Goal: Task Accomplishment & Management: Complete application form

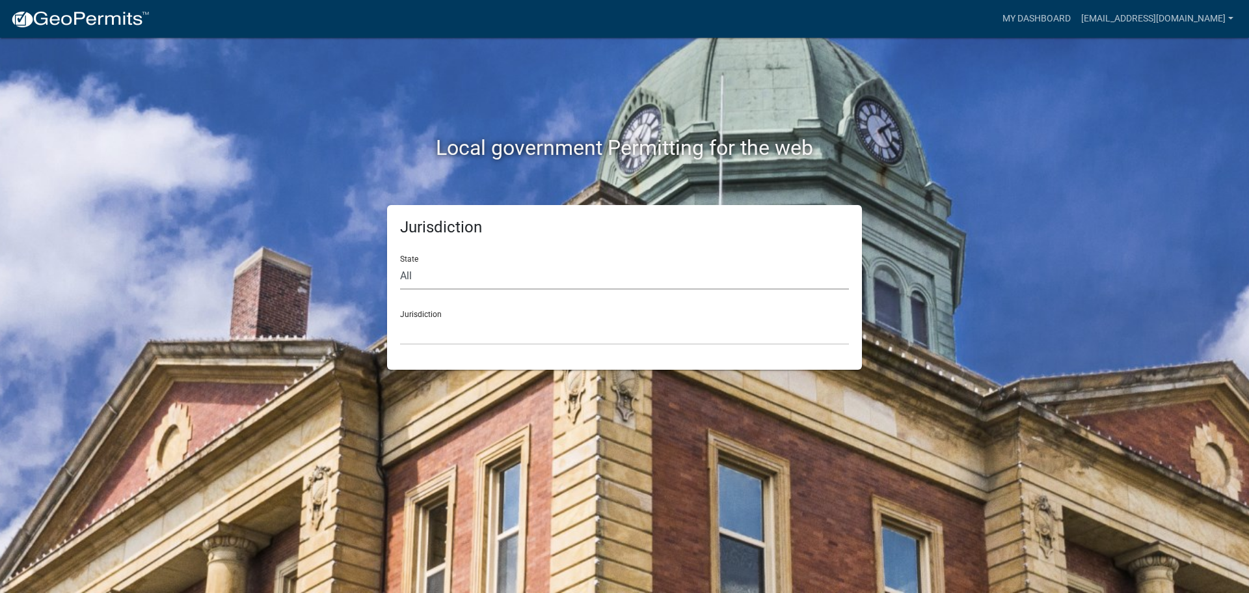
click at [535, 281] on select "All [US_STATE] [US_STATE] [US_STATE] [US_STATE] [US_STATE] [US_STATE] [US_STATE…" at bounding box center [624, 276] width 449 height 27
select select "[US_STATE]"
click at [400, 263] on select "All [US_STATE] [US_STATE] [US_STATE] [US_STATE] [US_STATE] [US_STATE] [US_STATE…" at bounding box center [624, 276] width 449 height 27
click at [444, 323] on select "City of [GEOGRAPHIC_DATA], [US_STATE] City of [GEOGRAPHIC_DATA], [US_STATE] Cit…" at bounding box center [624, 331] width 449 height 27
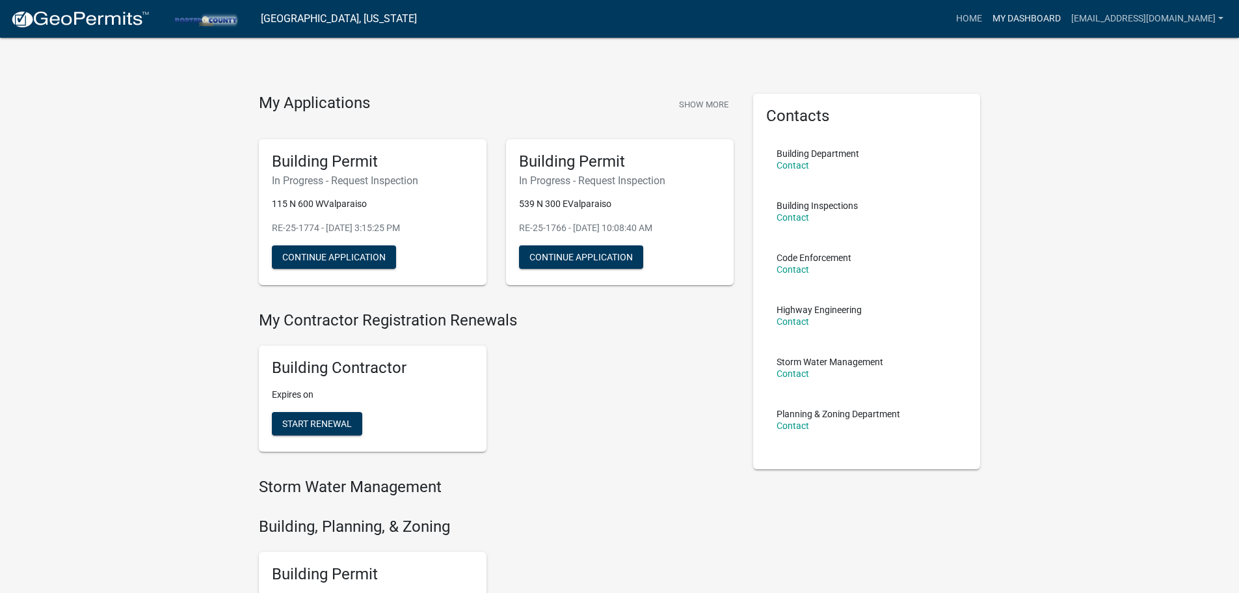
click at [1010, 30] on link "My Dashboard" at bounding box center [1027, 19] width 79 height 25
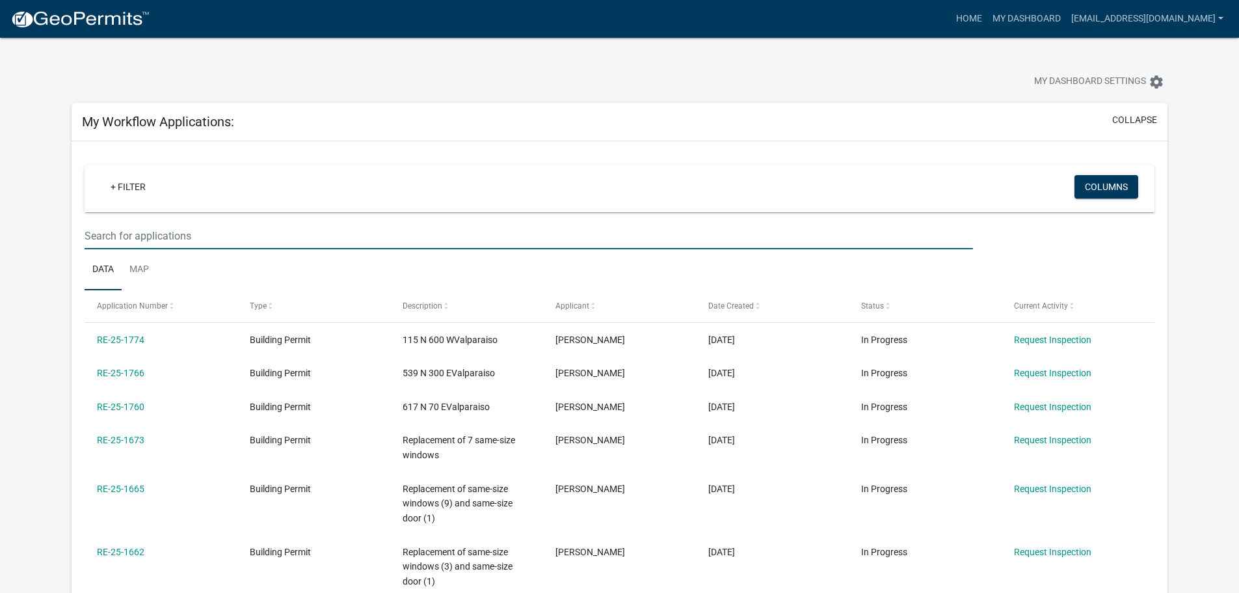
click at [295, 239] on input "text" at bounding box center [529, 236] width 888 height 27
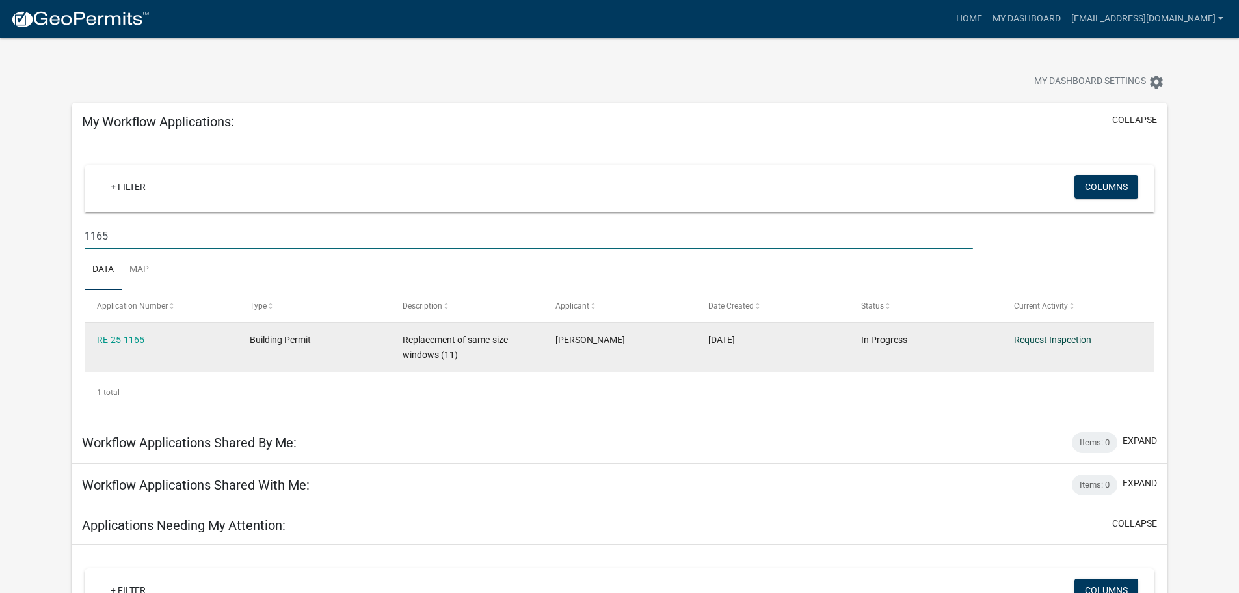
type input "1165"
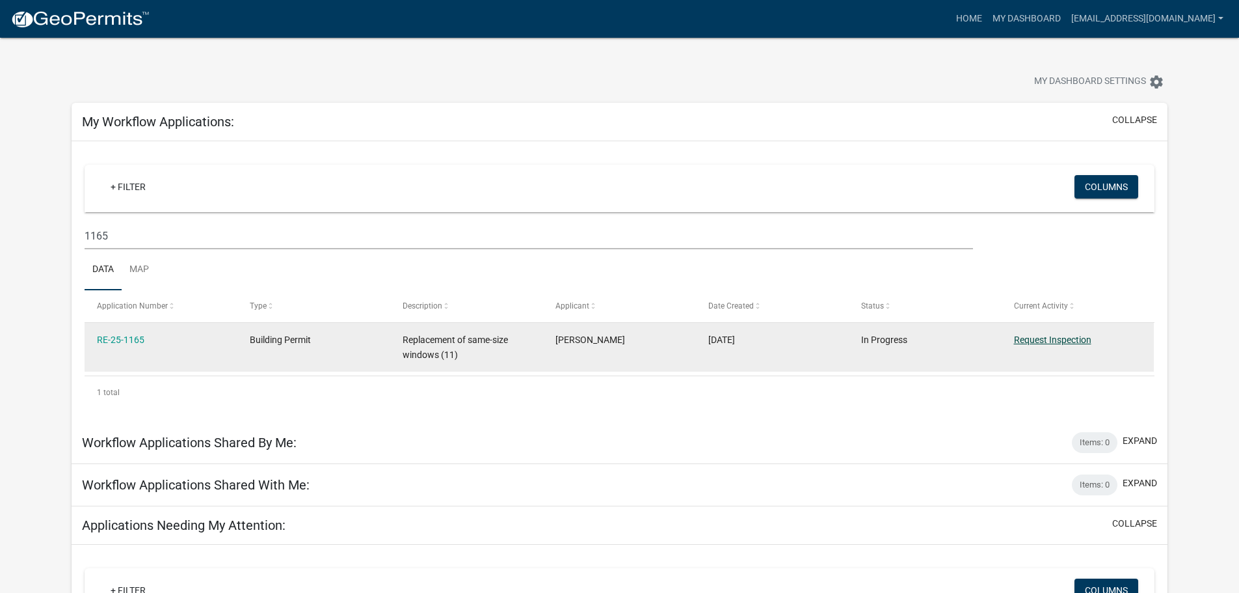
click at [1057, 338] on link "Request Inspection" at bounding box center [1052, 339] width 77 height 10
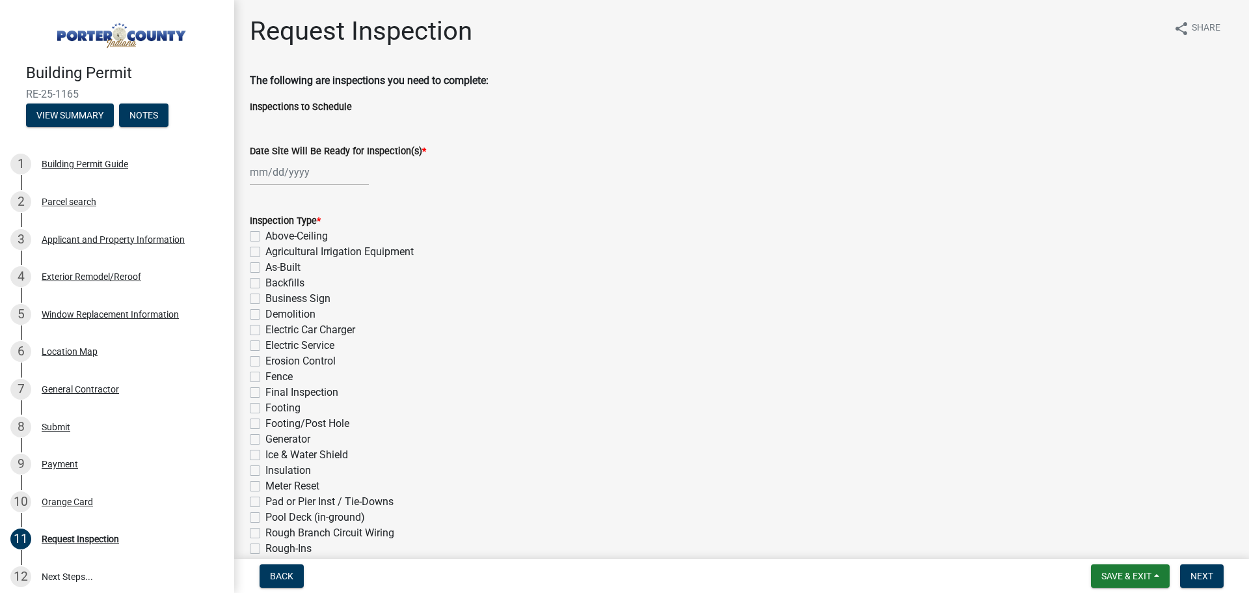
select select "9"
select select "2025"
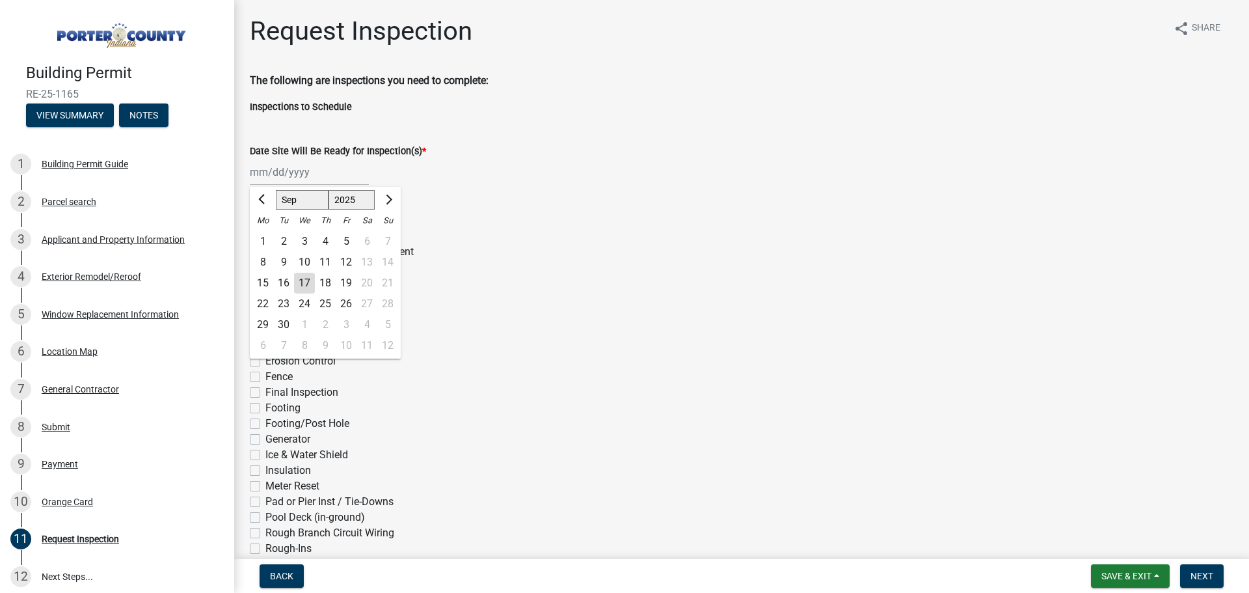
click at [279, 177] on div "[PERSON_NAME] Feb Mar Apr [PERSON_NAME][DATE] Oct Nov [DATE] 1526 1527 1528 152…" at bounding box center [309, 172] width 119 height 27
click at [345, 281] on div "19" at bounding box center [346, 283] width 21 height 21
type input "[DATE]"
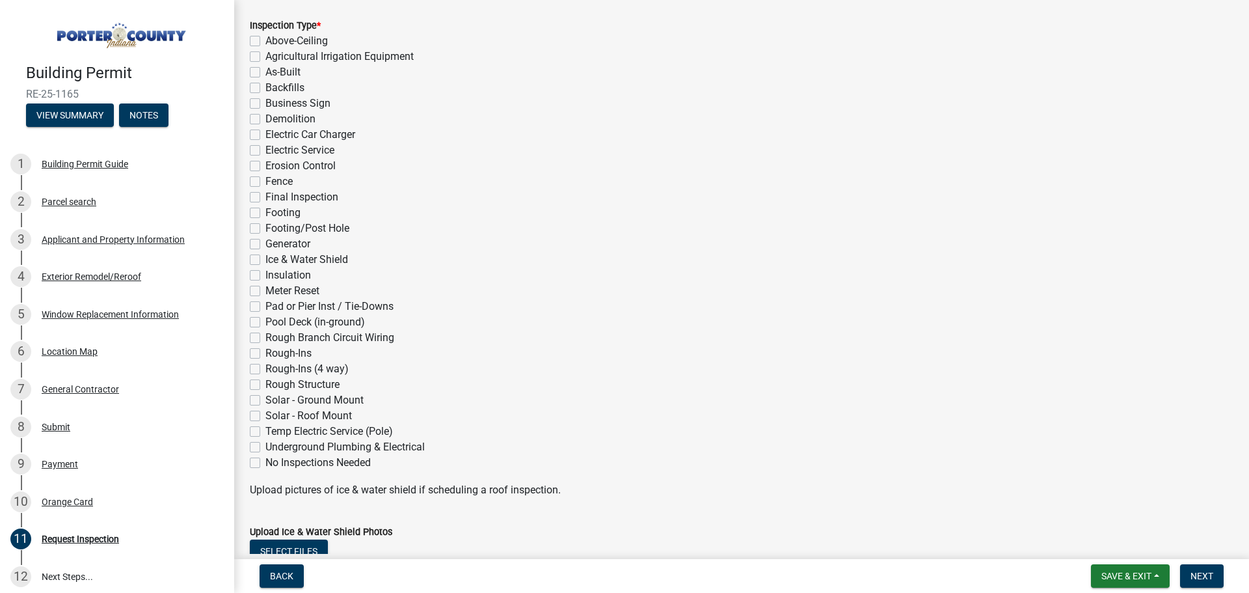
scroll to position [130, 0]
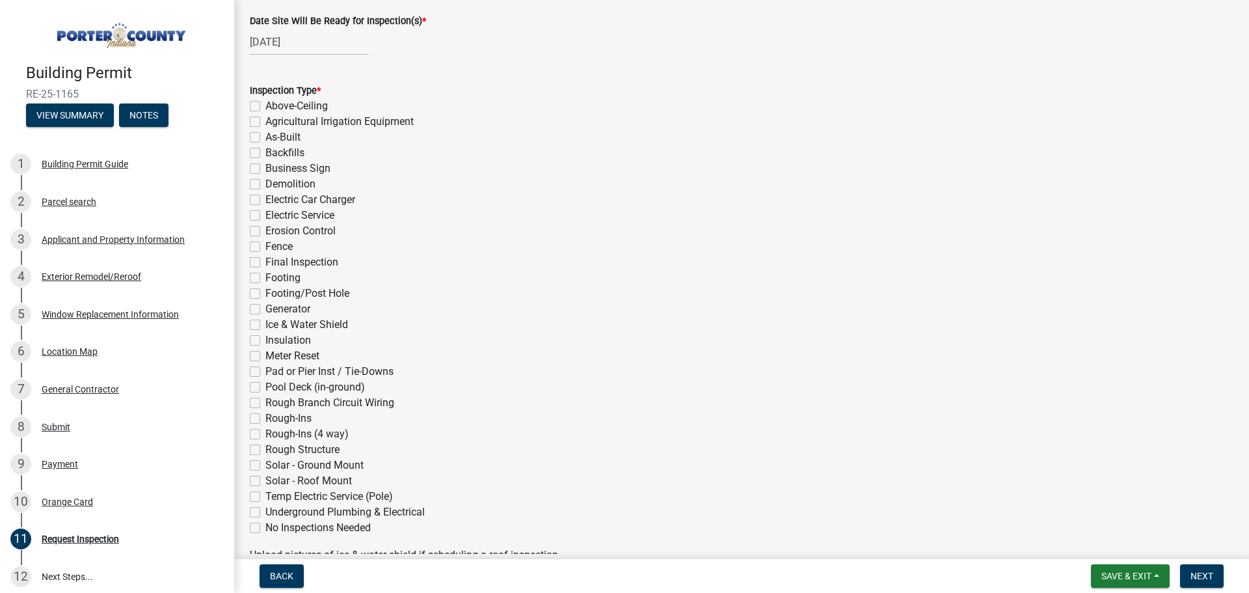
click at [265, 266] on label "Final Inspection" at bounding box center [301, 262] width 73 height 16
click at [265, 263] on input "Final Inspection" at bounding box center [269, 258] width 8 height 8
checkbox input "true"
checkbox input "false"
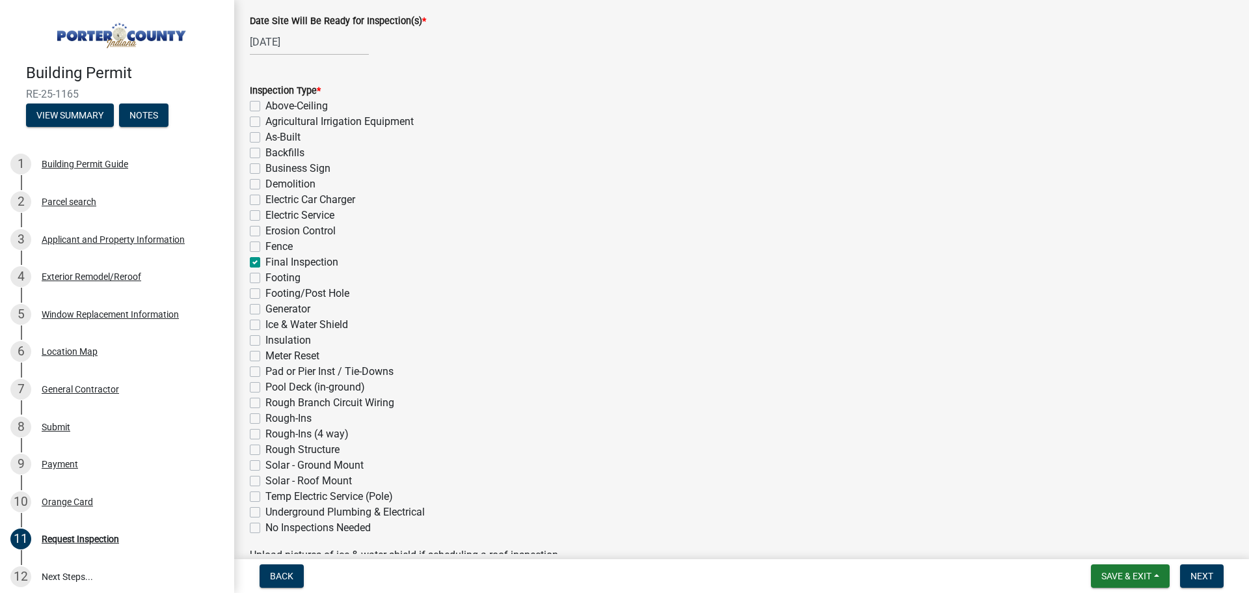
checkbox input "false"
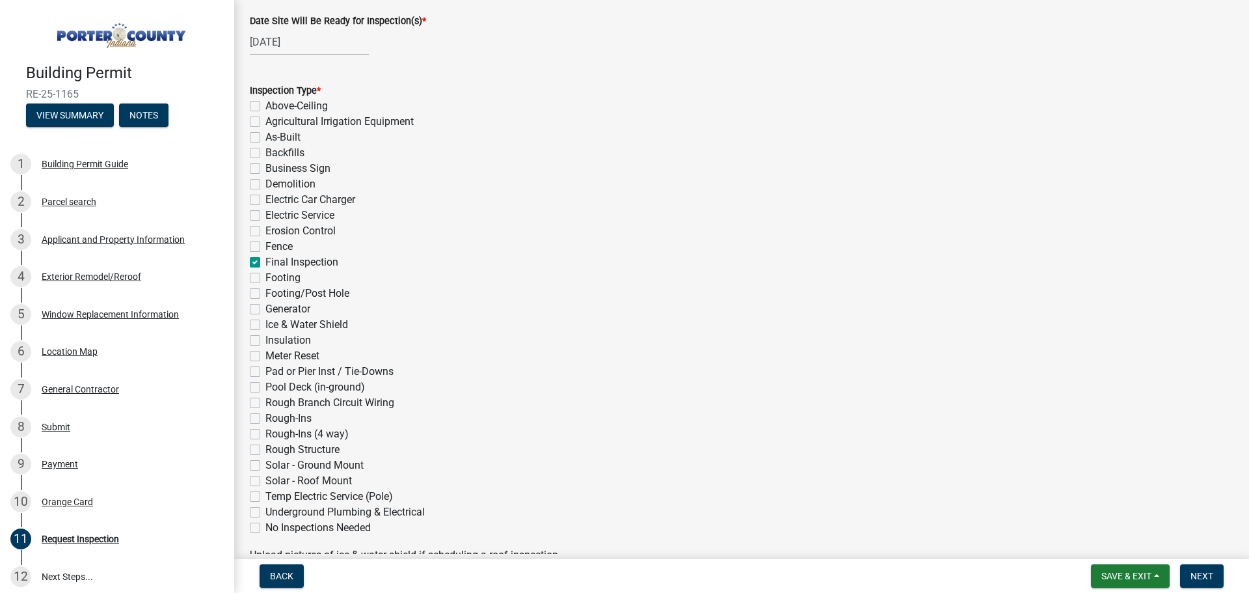
checkbox input "false"
checkbox input "true"
checkbox input "false"
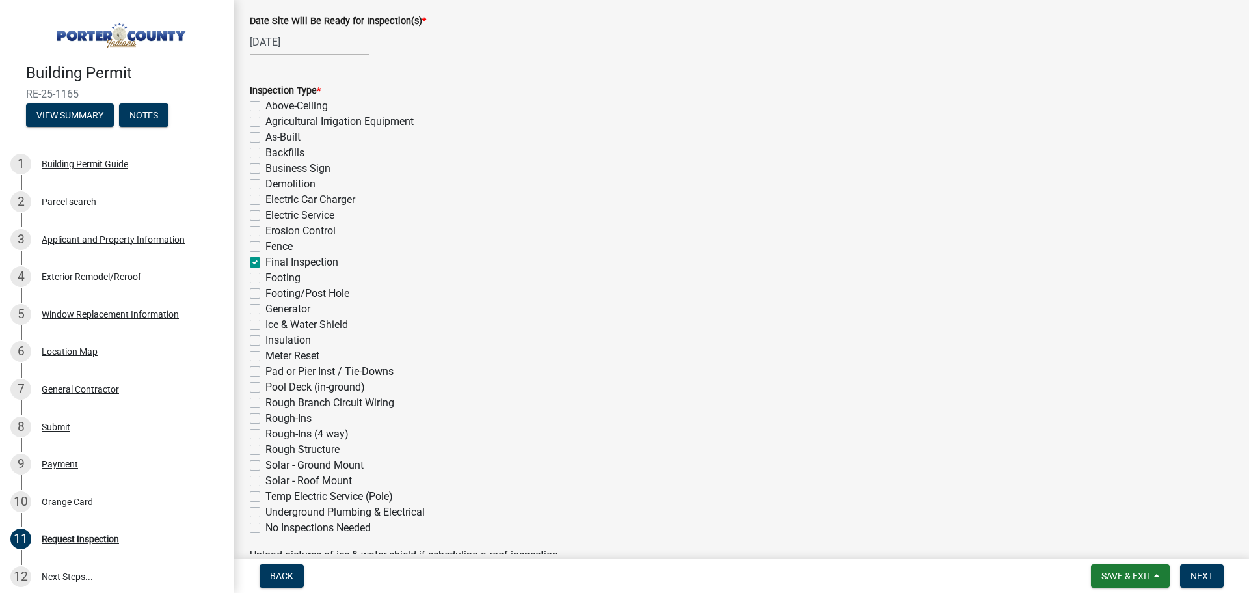
checkbox input "false"
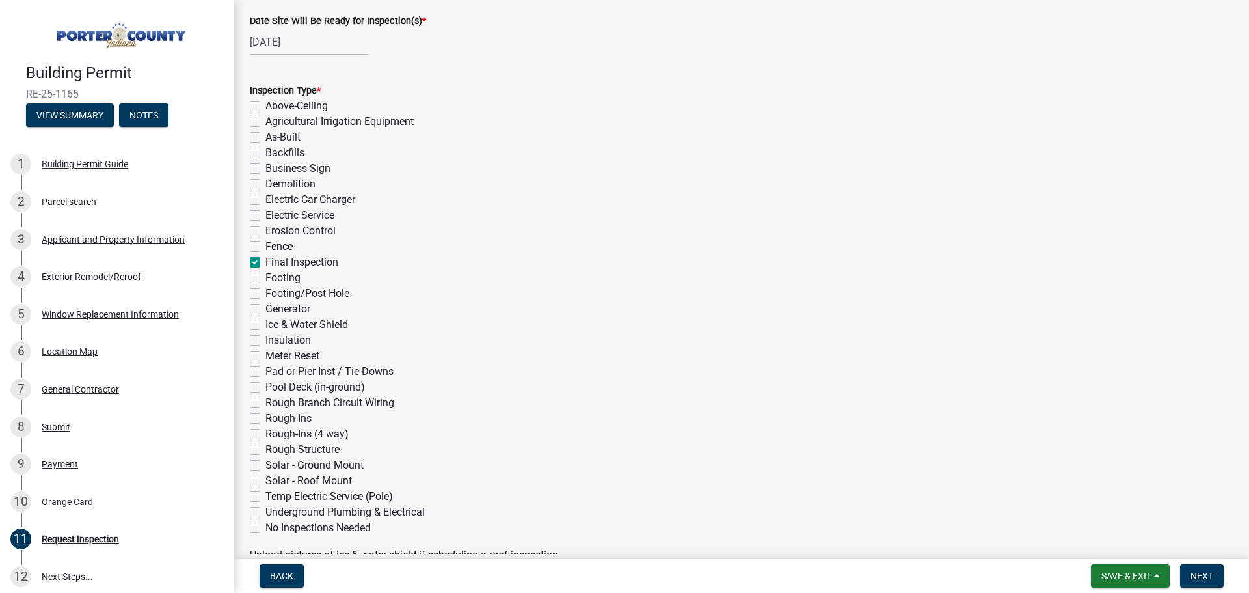
checkbox input "false"
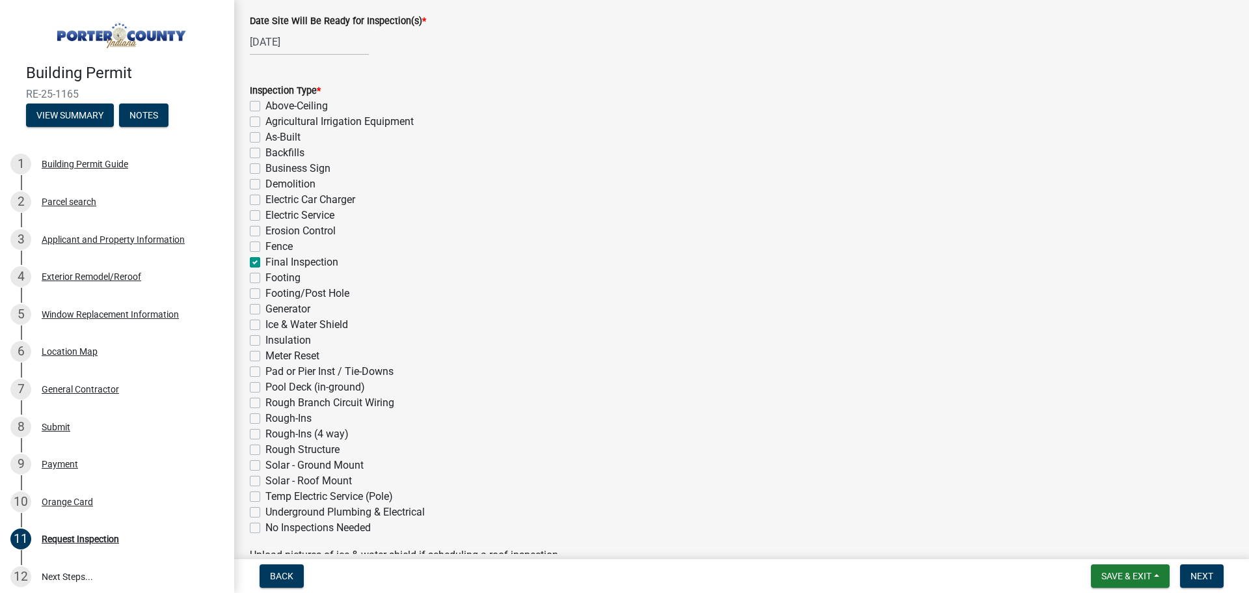
checkbox input "false"
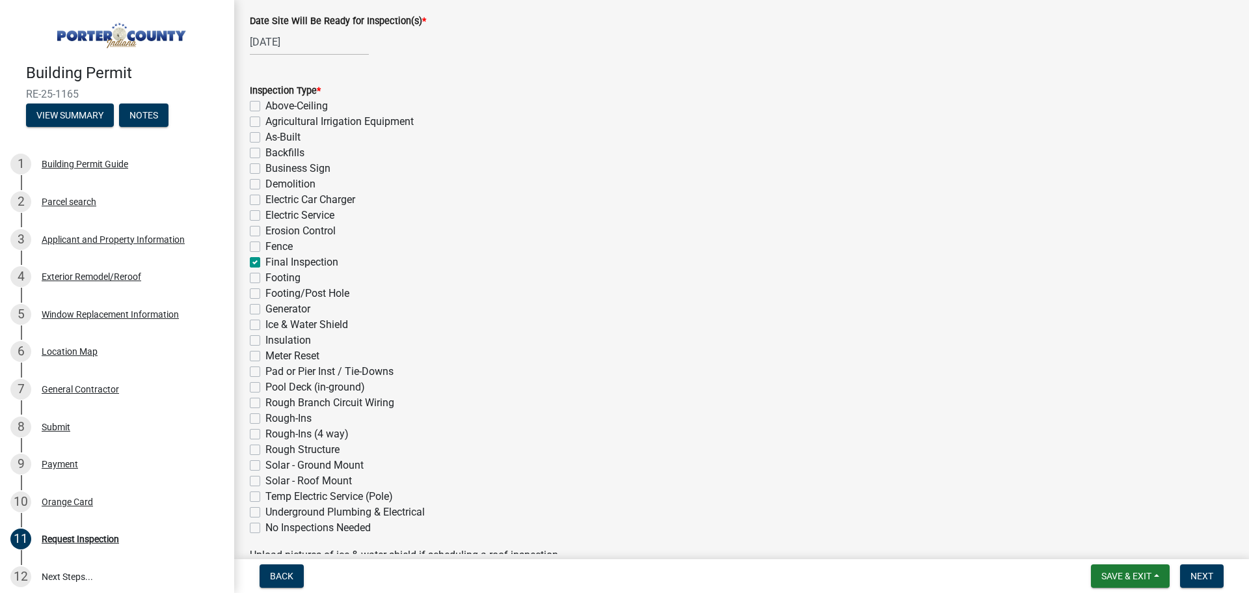
checkbox input "false"
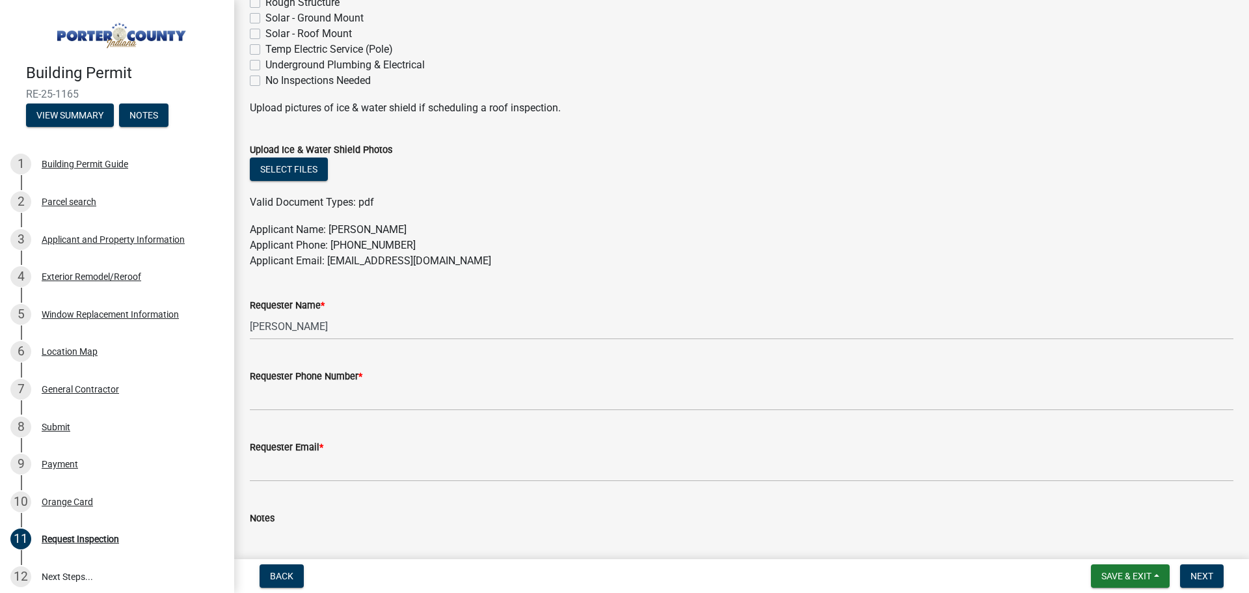
scroll to position [586, 0]
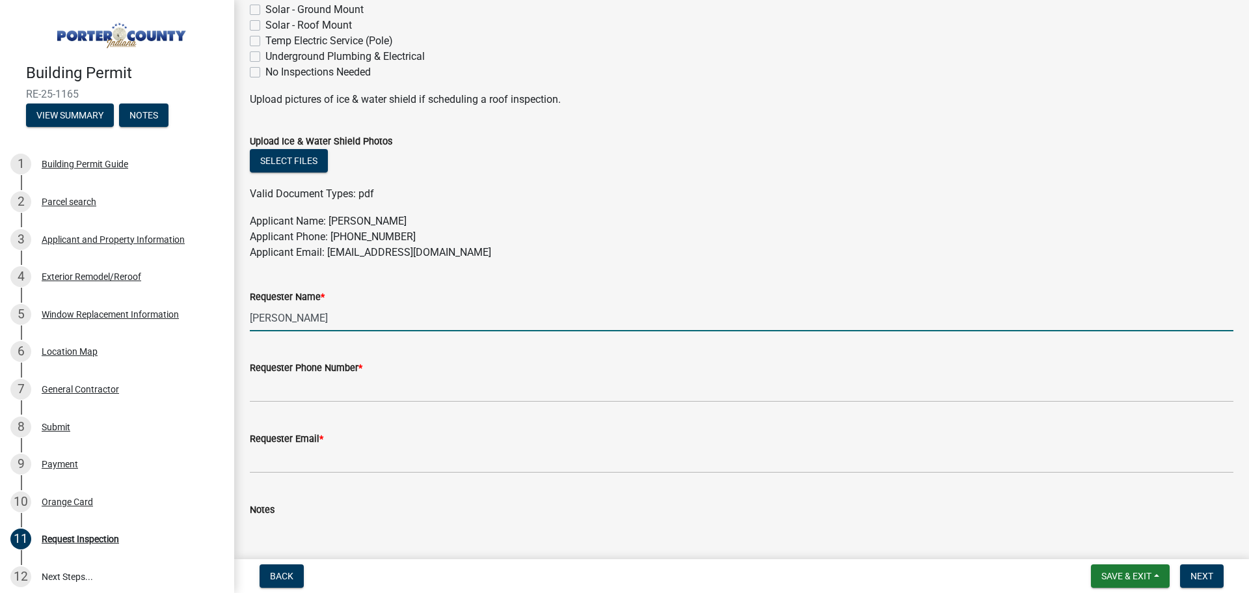
drag, startPoint x: 354, startPoint y: 316, endPoint x: 228, endPoint y: 303, distance: 126.8
click at [230, 304] on div "Building Permit RE-25-1165 View Summary Notes 1 Building Permit Guide 2 Parcel …" at bounding box center [624, 296] width 1249 height 593
type input "[PERSON_NAME]"
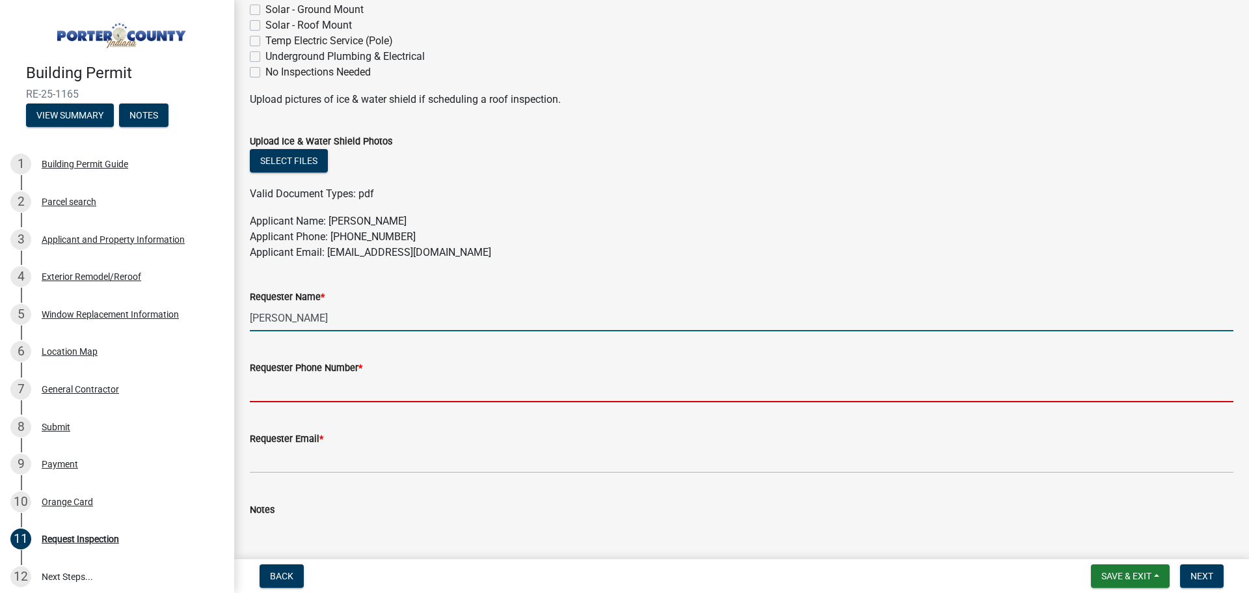
click at [319, 379] on input "Requester Phone Number *" at bounding box center [742, 388] width 984 height 27
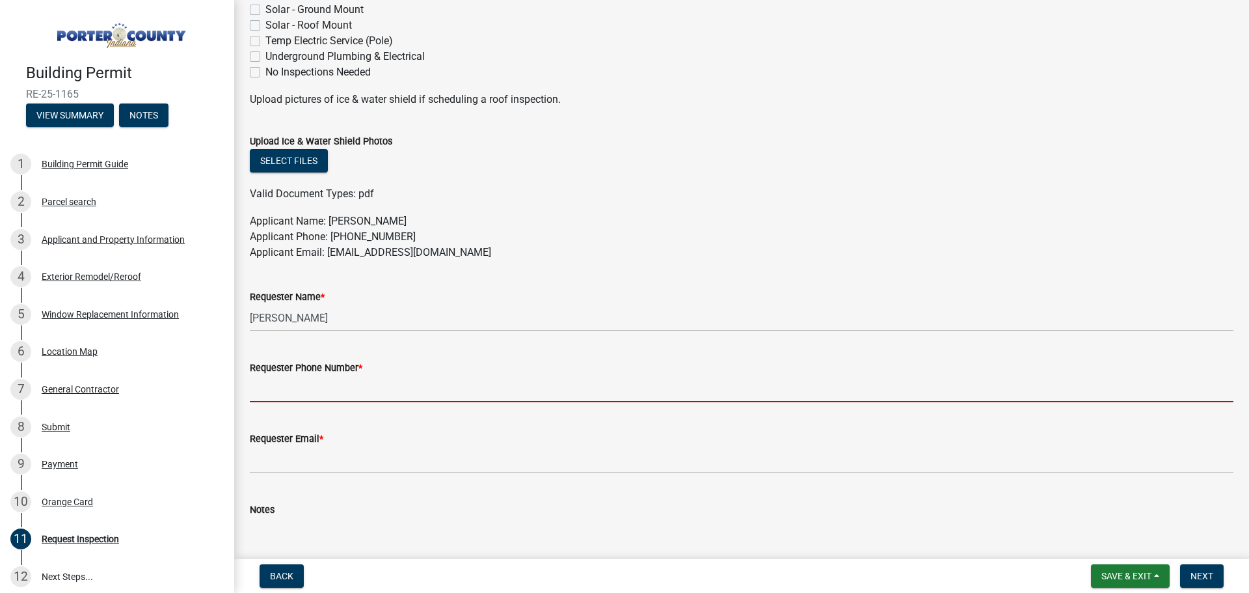
type input "3175755574"
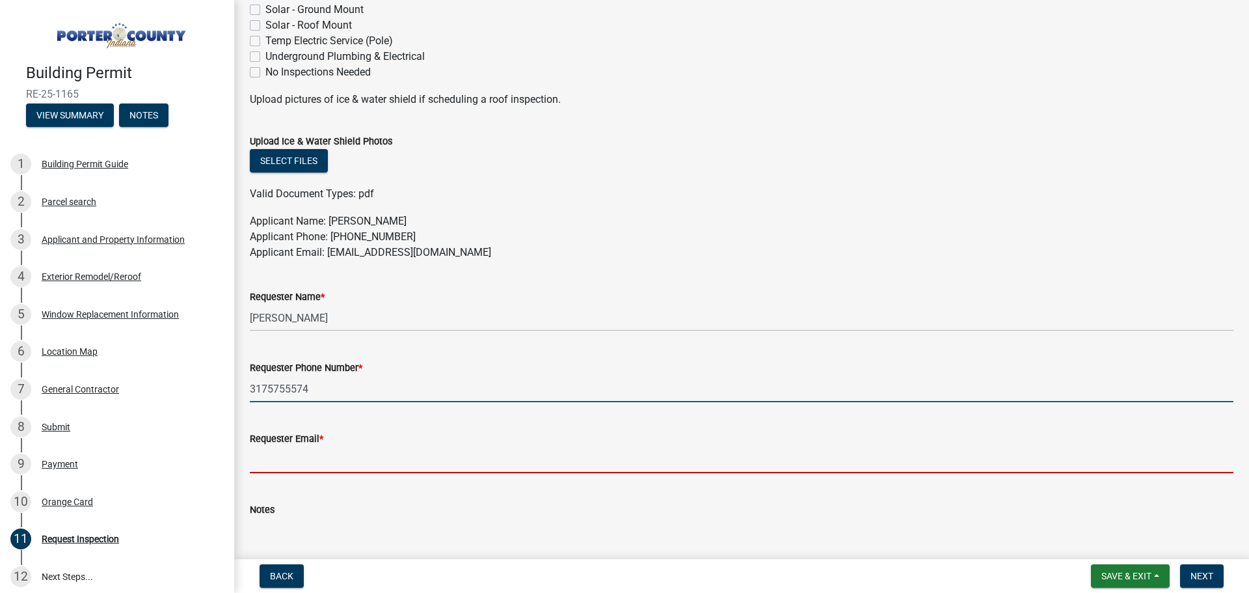
click at [349, 460] on input "Requester Email *" at bounding box center [742, 459] width 984 height 27
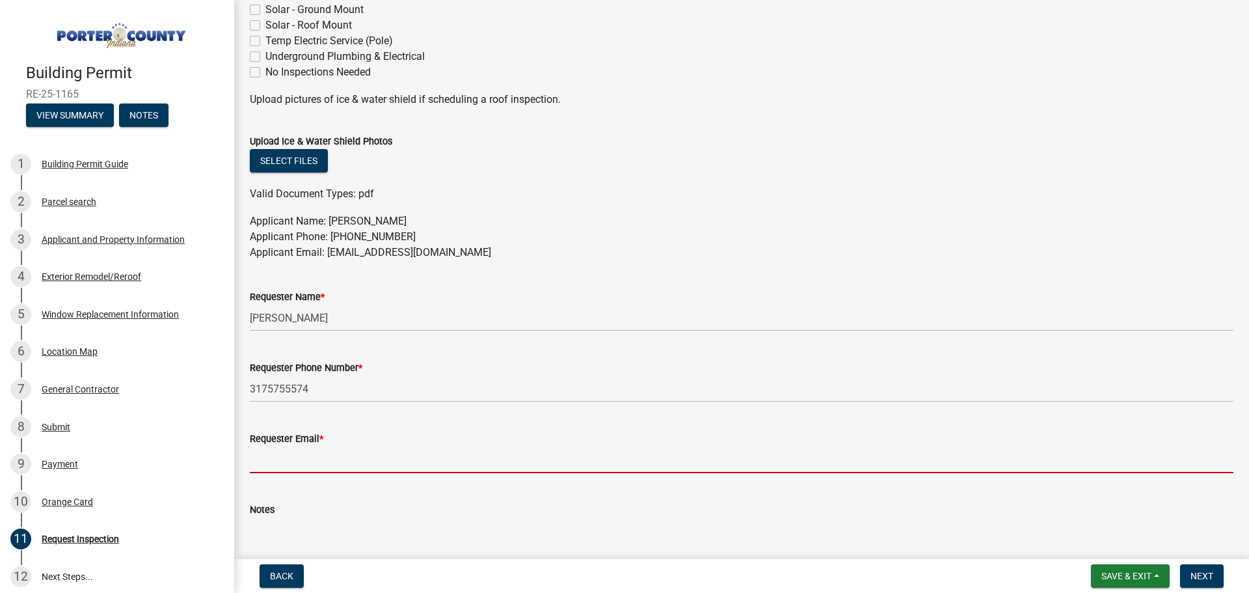
type input "[EMAIL_ADDRESS][DOMAIN_NAME]"
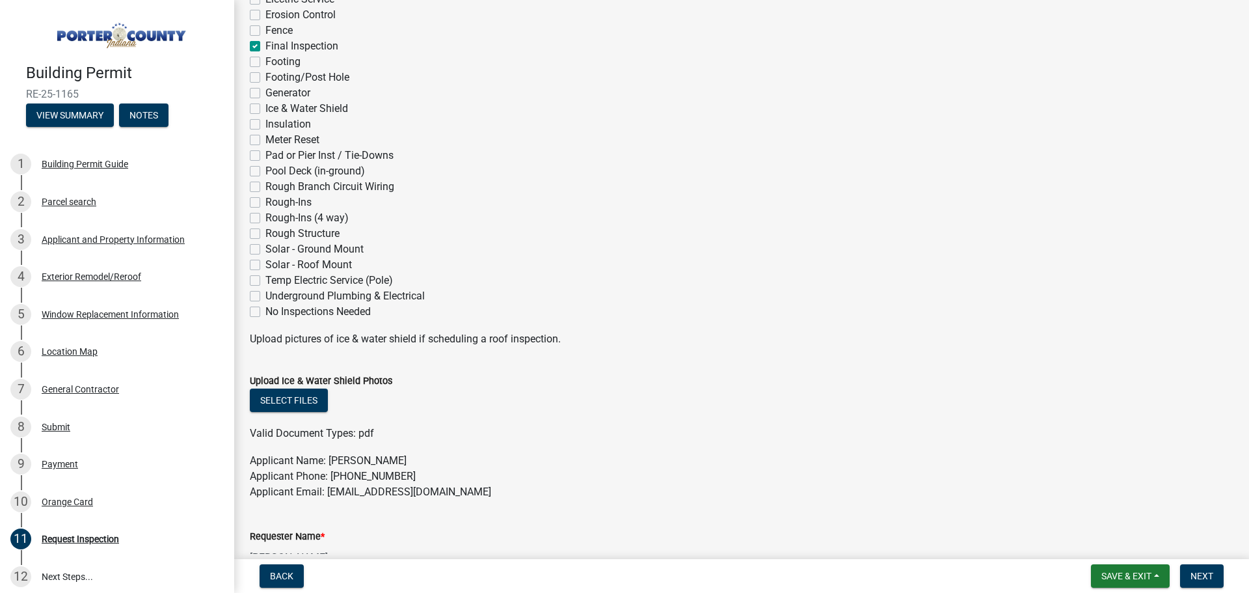
scroll to position [0, 0]
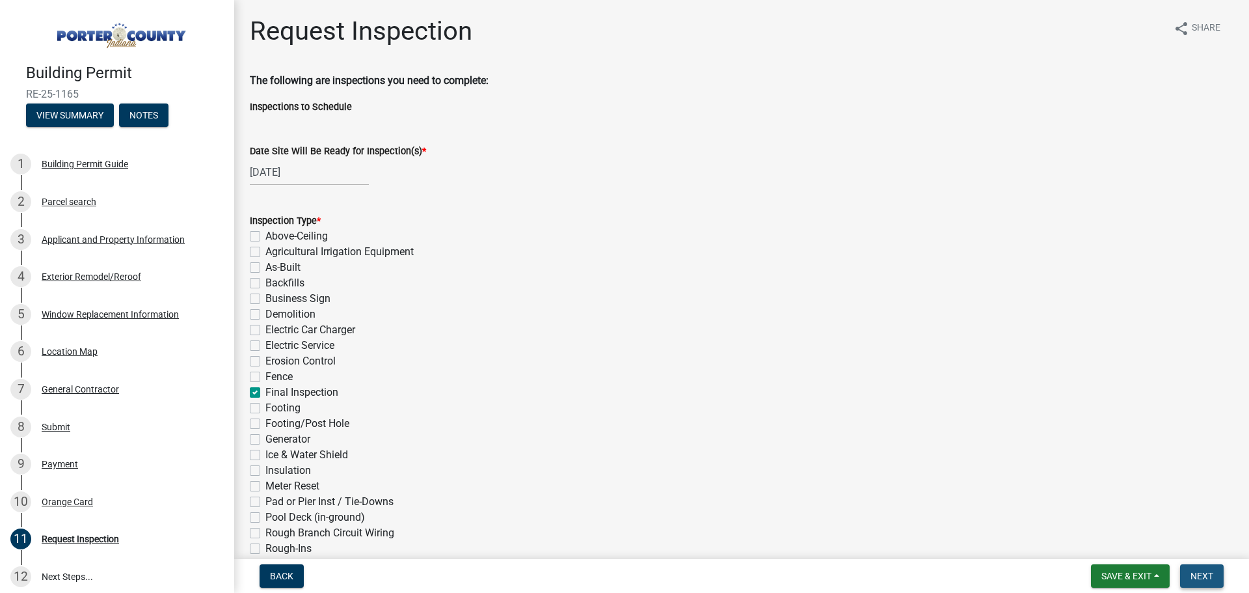
click at [1196, 582] on button "Next" at bounding box center [1202, 575] width 44 height 23
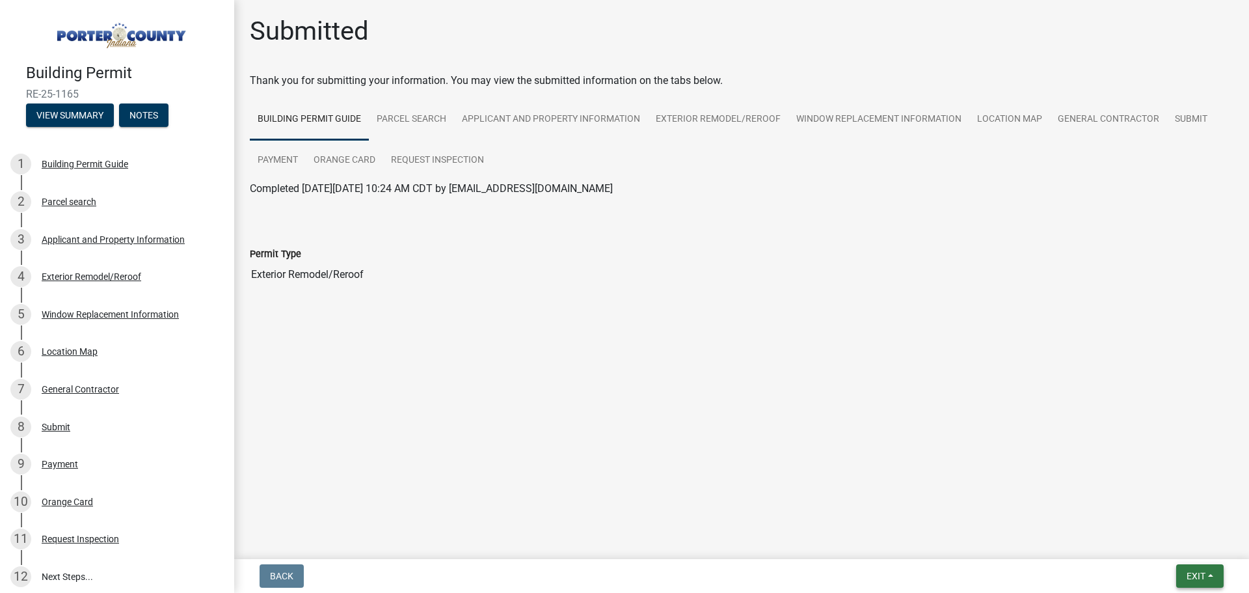
click at [1206, 573] on span "Exit" at bounding box center [1196, 576] width 19 height 10
click at [1174, 550] on button "Save & Exit" at bounding box center [1172, 541] width 104 height 31
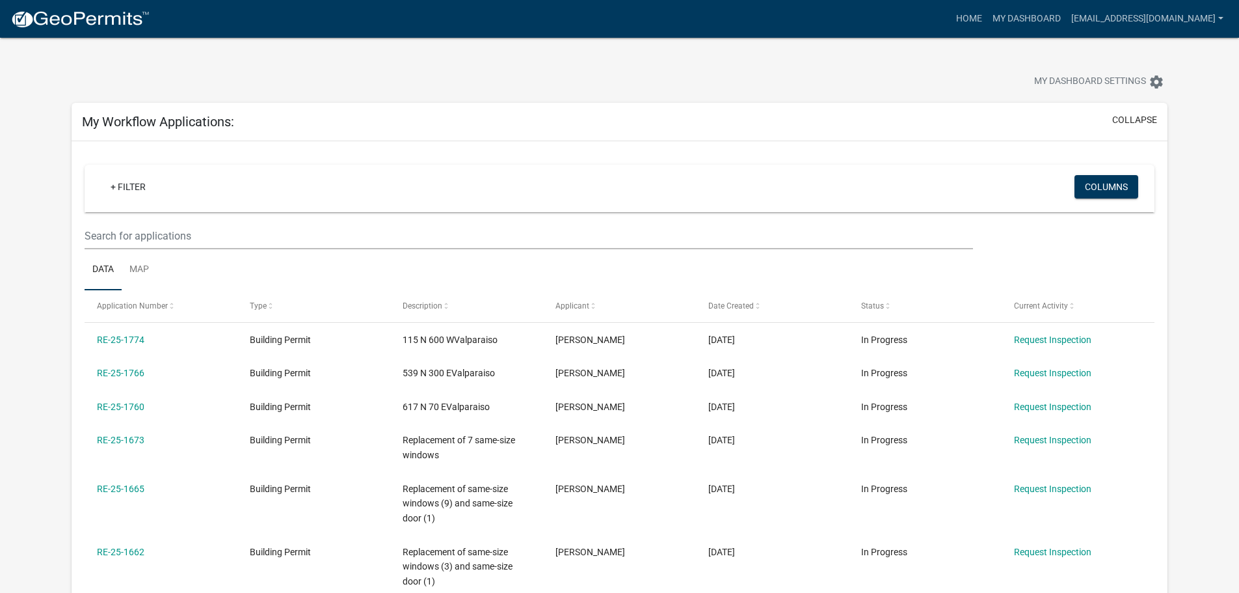
click at [536, 250] on ul "Data Map" at bounding box center [620, 269] width 1070 height 41
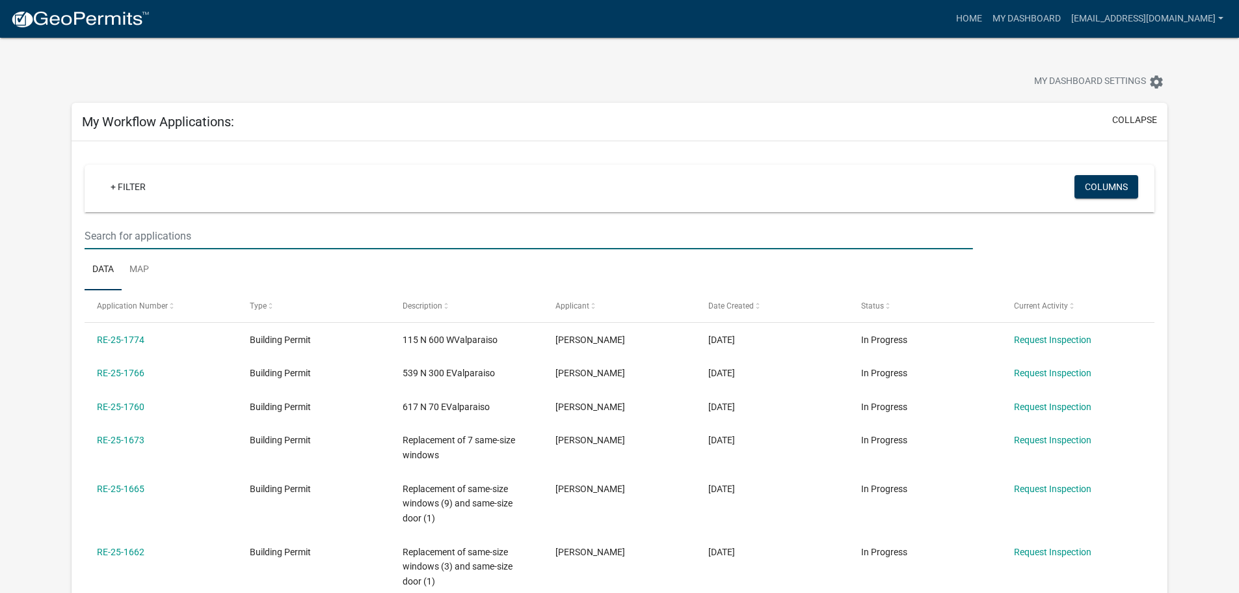
click at [534, 248] on input "text" at bounding box center [529, 236] width 888 height 27
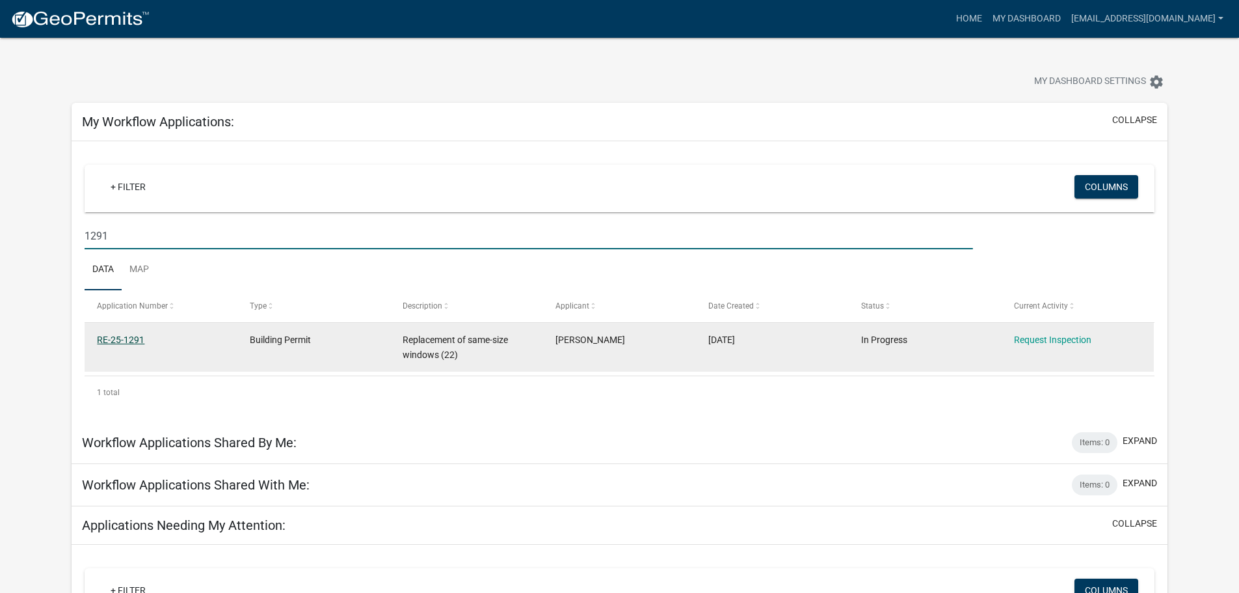
type input "1291"
click at [124, 334] on link "RE-25-1291" at bounding box center [120, 339] width 47 height 10
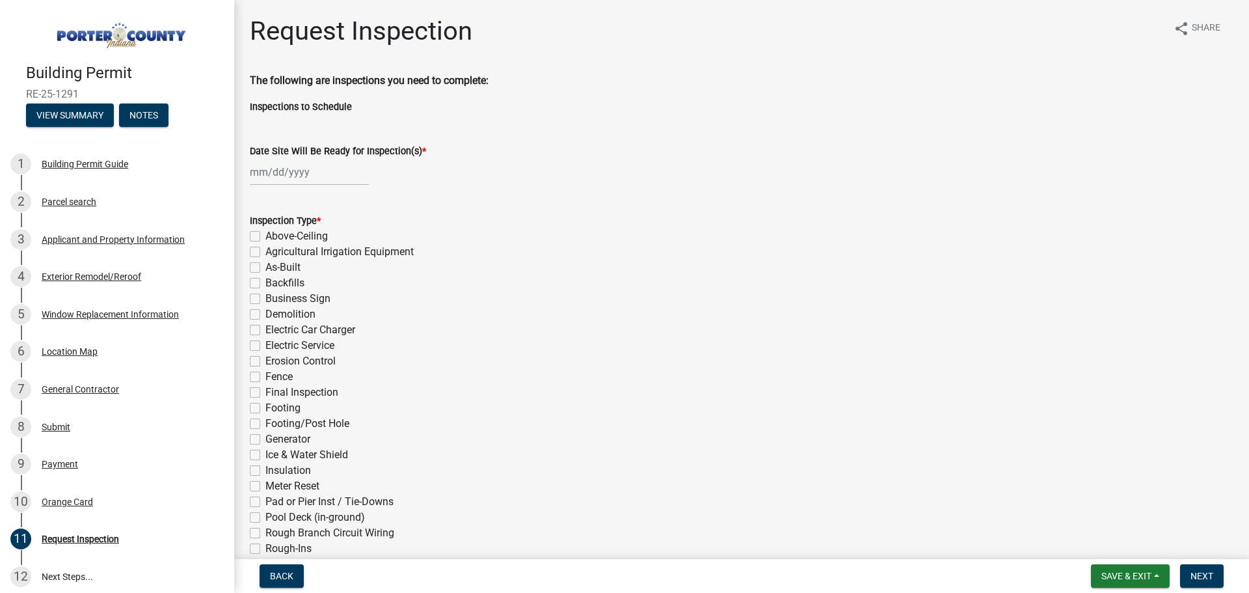
click at [284, 179] on div at bounding box center [309, 172] width 119 height 27
select select "9"
select select "2025"
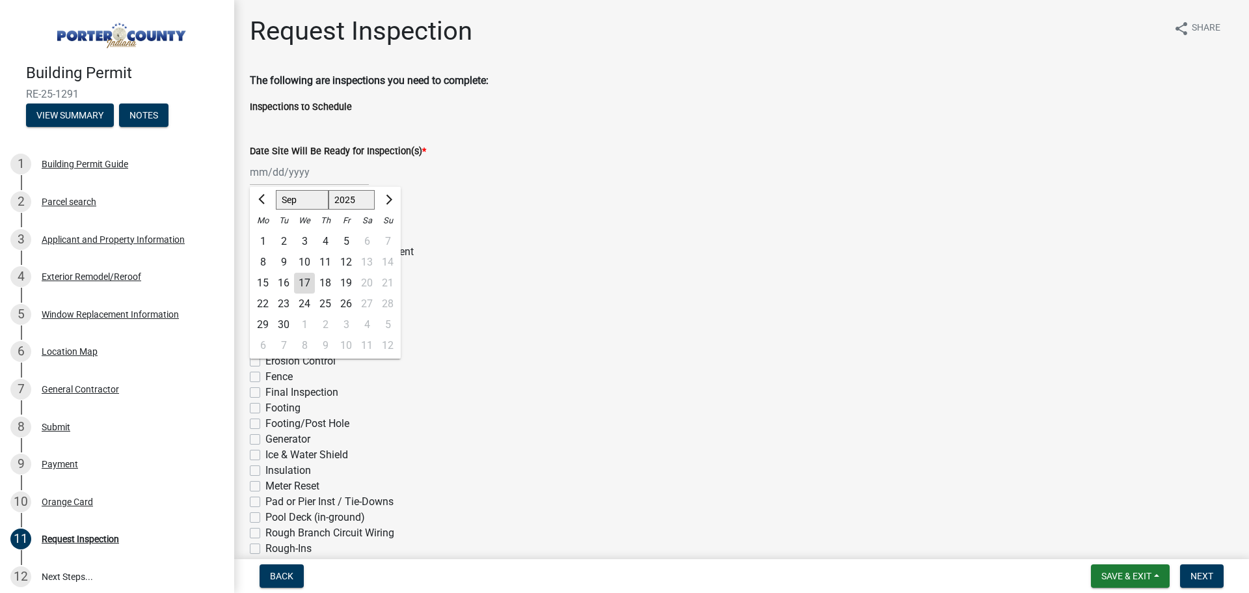
click at [345, 279] on div "19" at bounding box center [346, 283] width 21 height 21
type input "[DATE]"
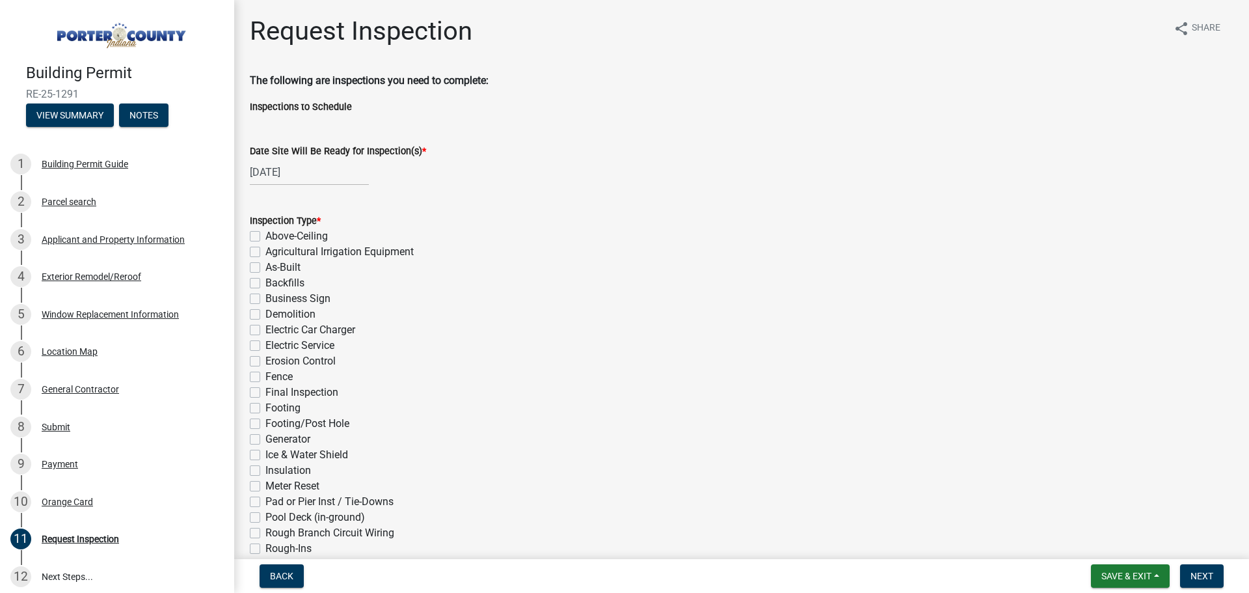
scroll to position [65, 0]
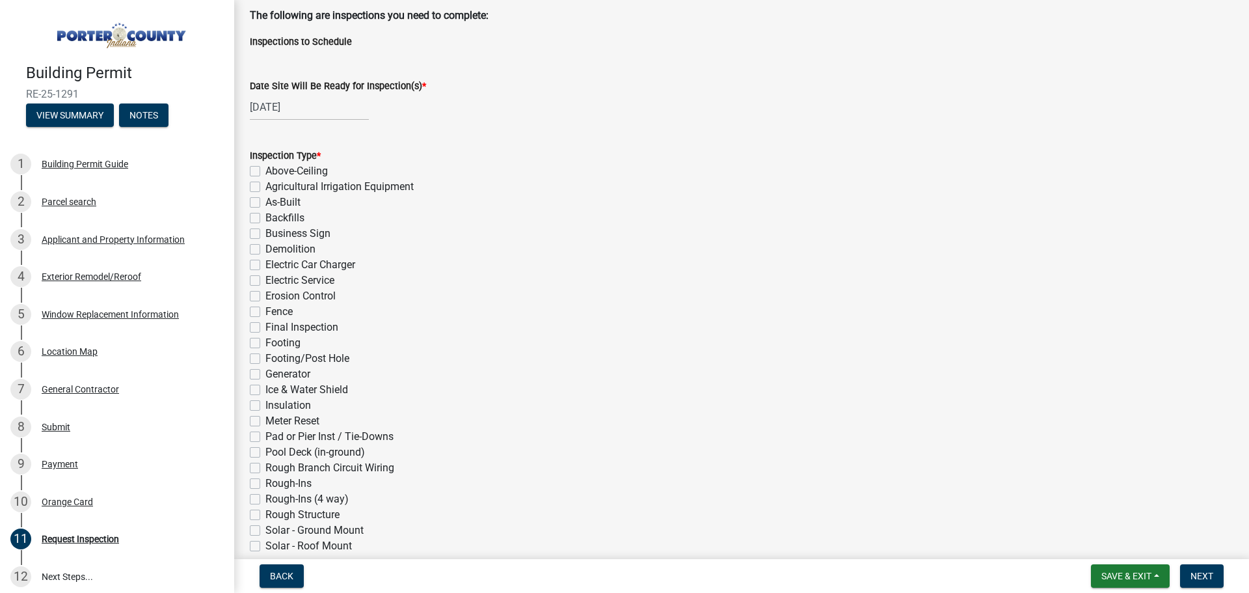
click at [265, 324] on label "Final Inspection" at bounding box center [301, 327] width 73 height 16
click at [265, 324] on input "Final Inspection" at bounding box center [269, 323] width 8 height 8
checkbox input "true"
checkbox input "false"
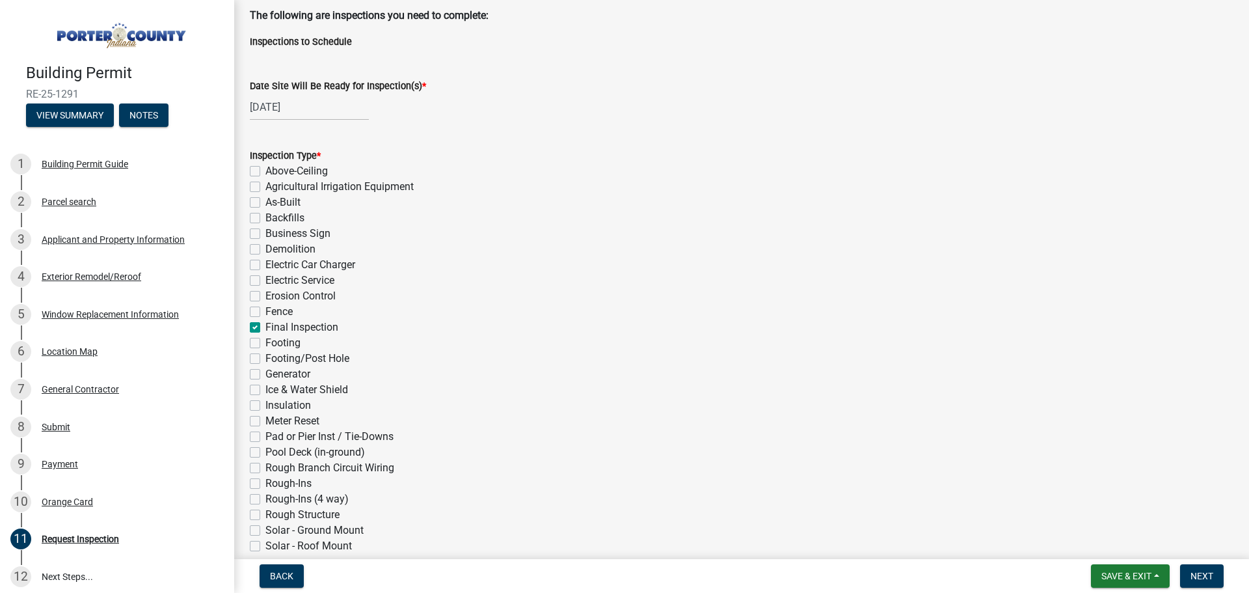
checkbox input "false"
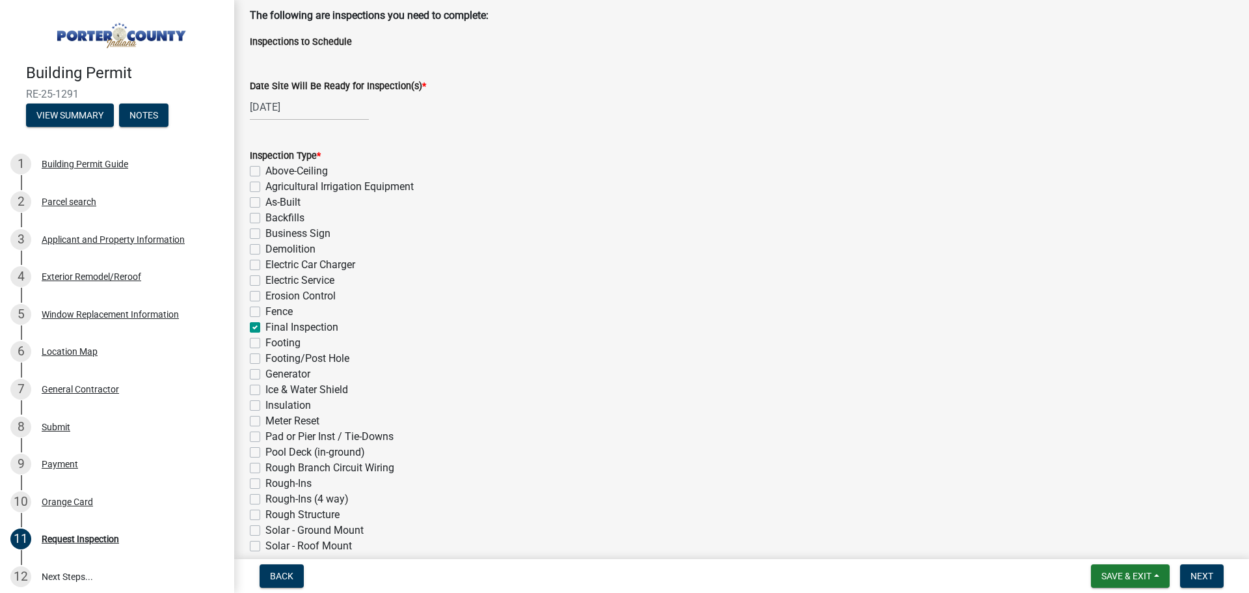
checkbox input "false"
checkbox input "true"
checkbox input "false"
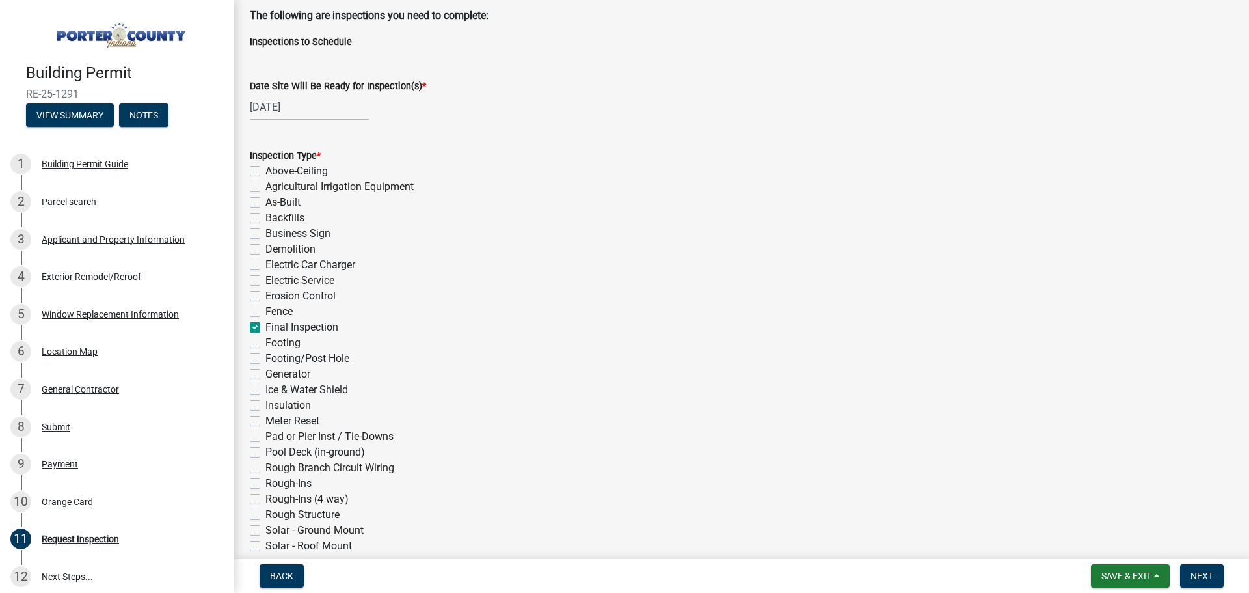
checkbox input "false"
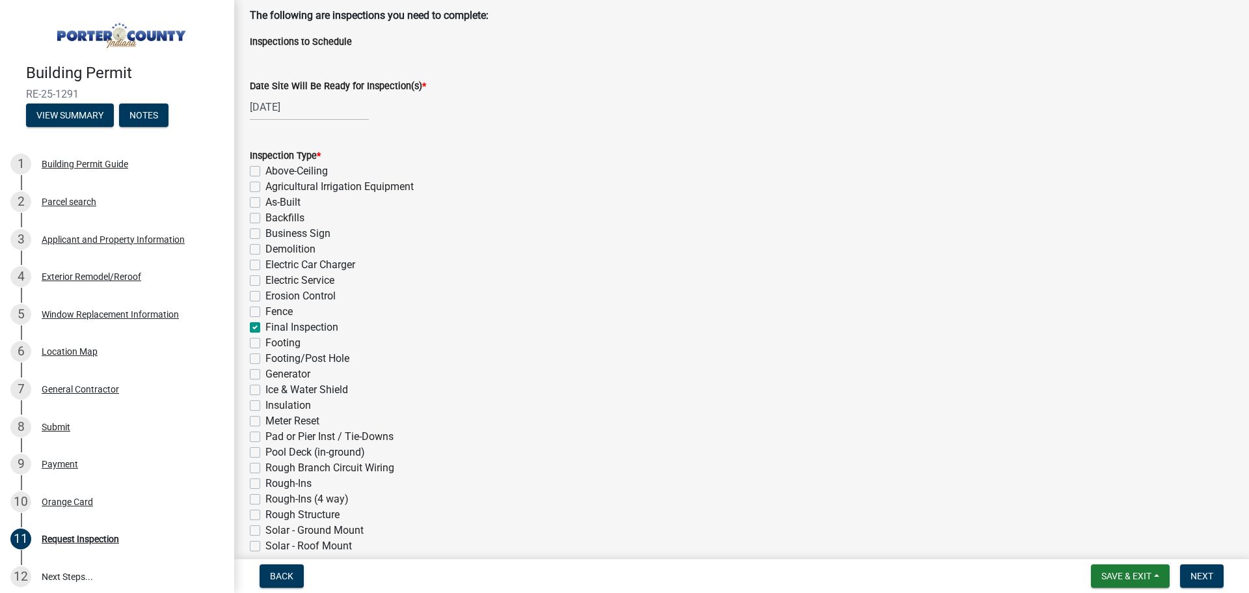
checkbox input "false"
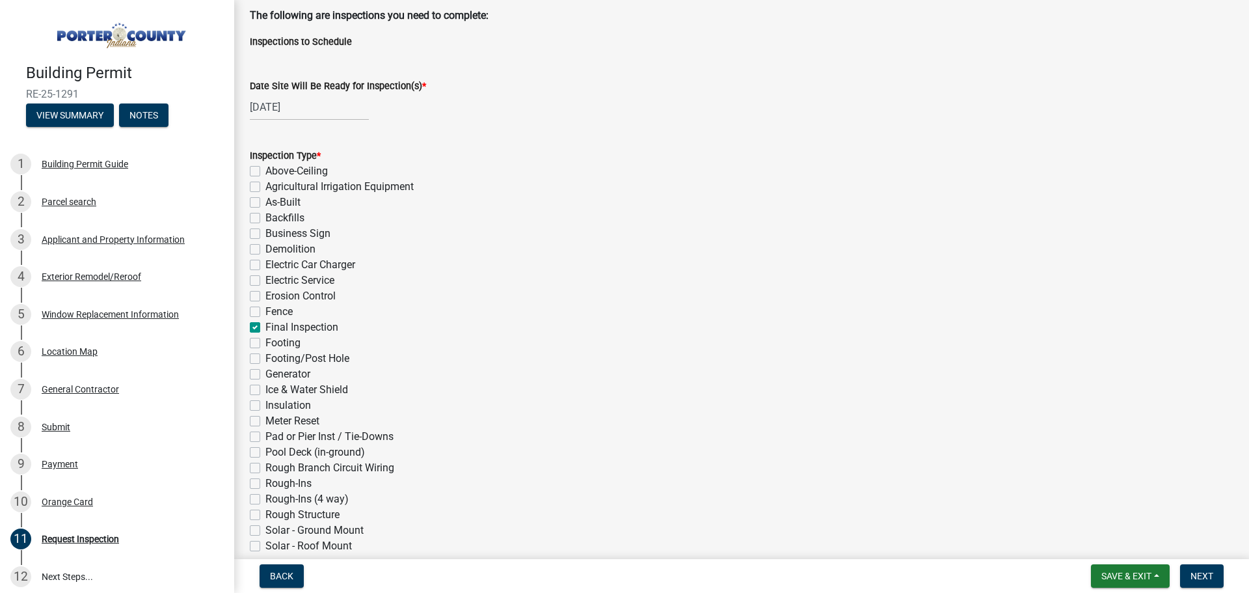
checkbox input "false"
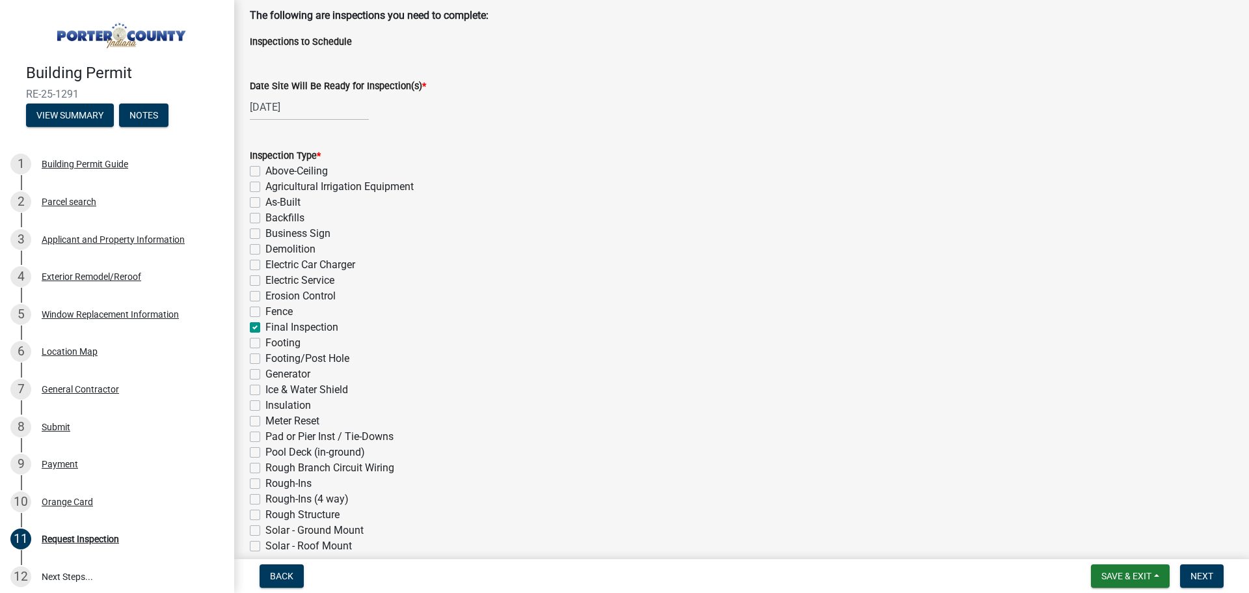
checkbox input "false"
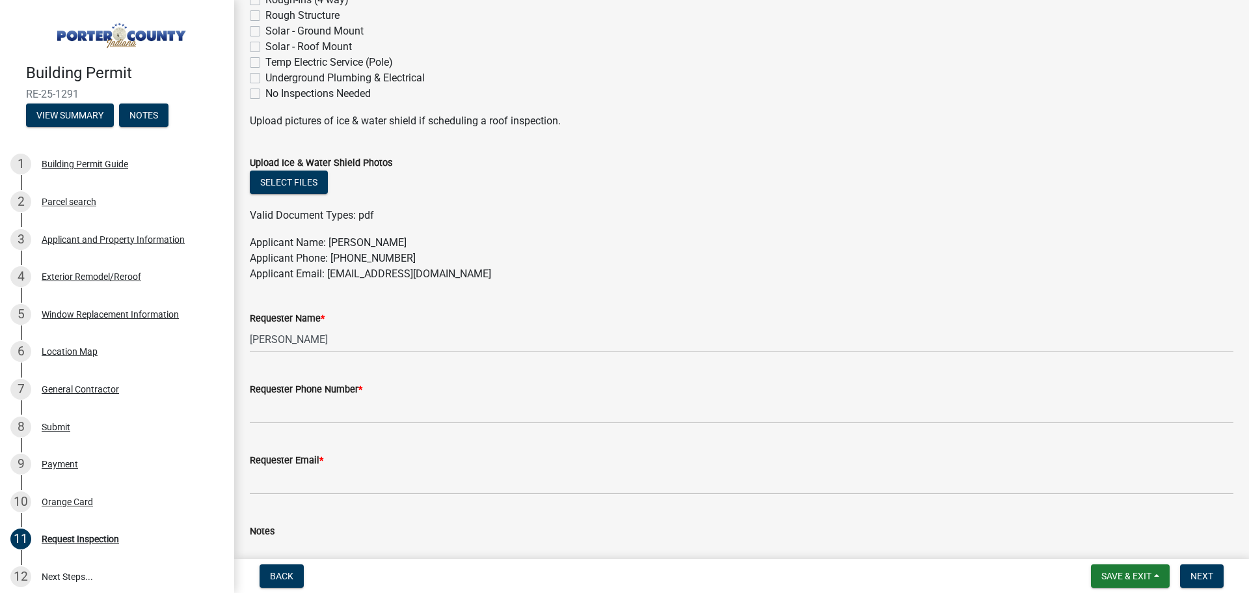
scroll to position [651, 0]
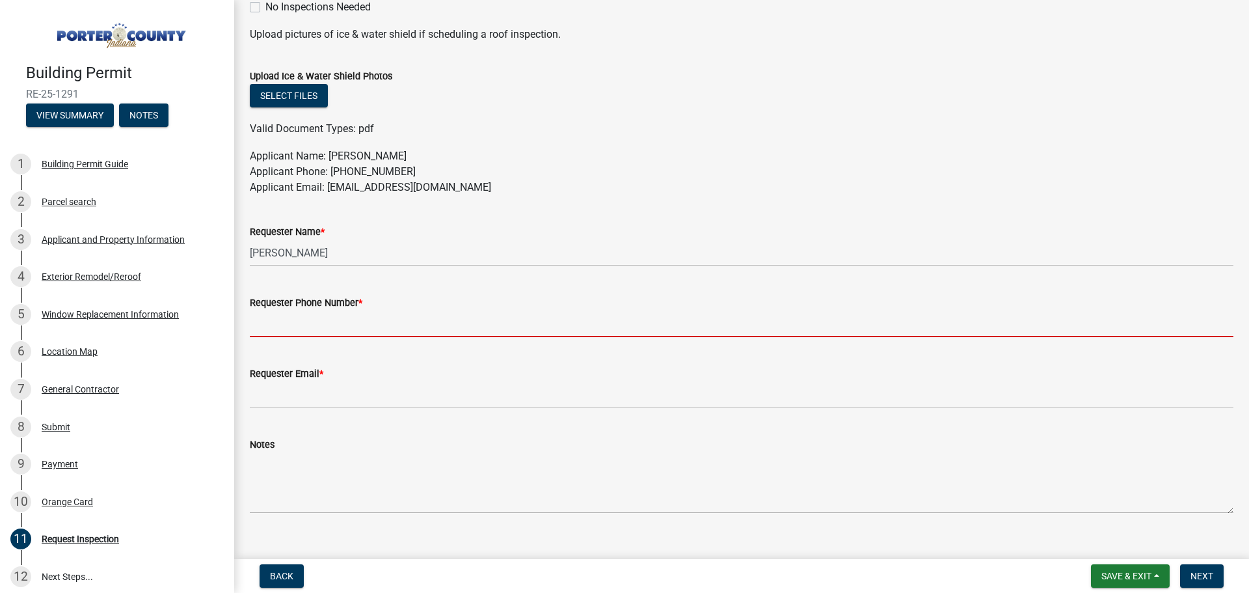
click at [317, 335] on input "Requester Phone Number *" at bounding box center [742, 323] width 984 height 27
type input "3175755574"
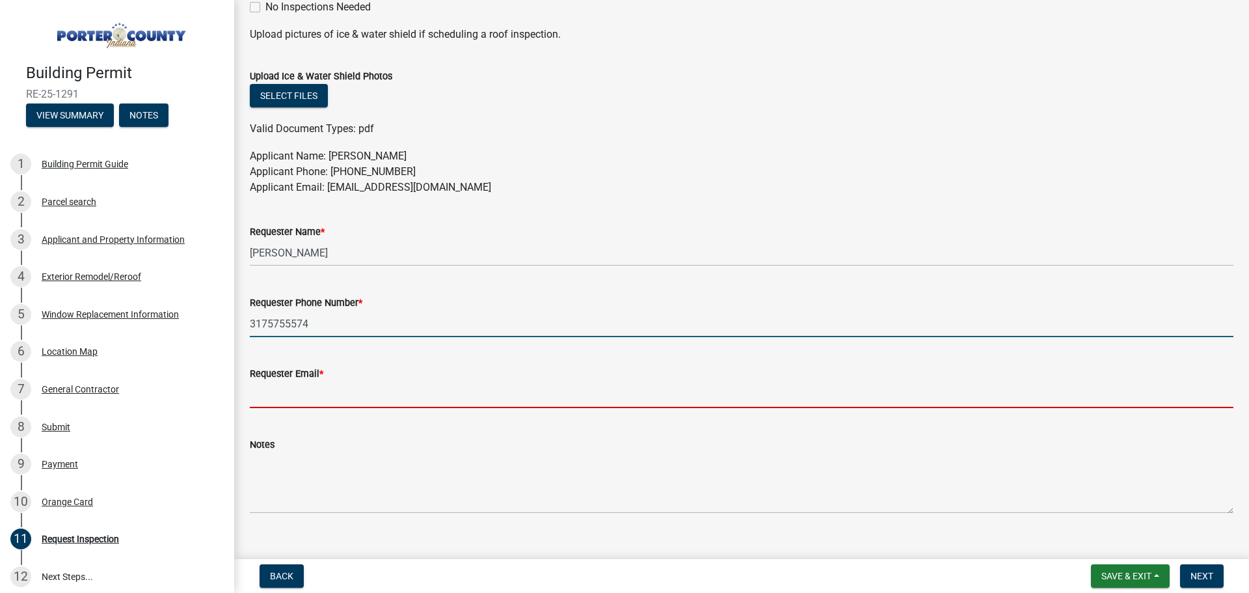
click at [331, 392] on input "Requester Email *" at bounding box center [742, 394] width 984 height 27
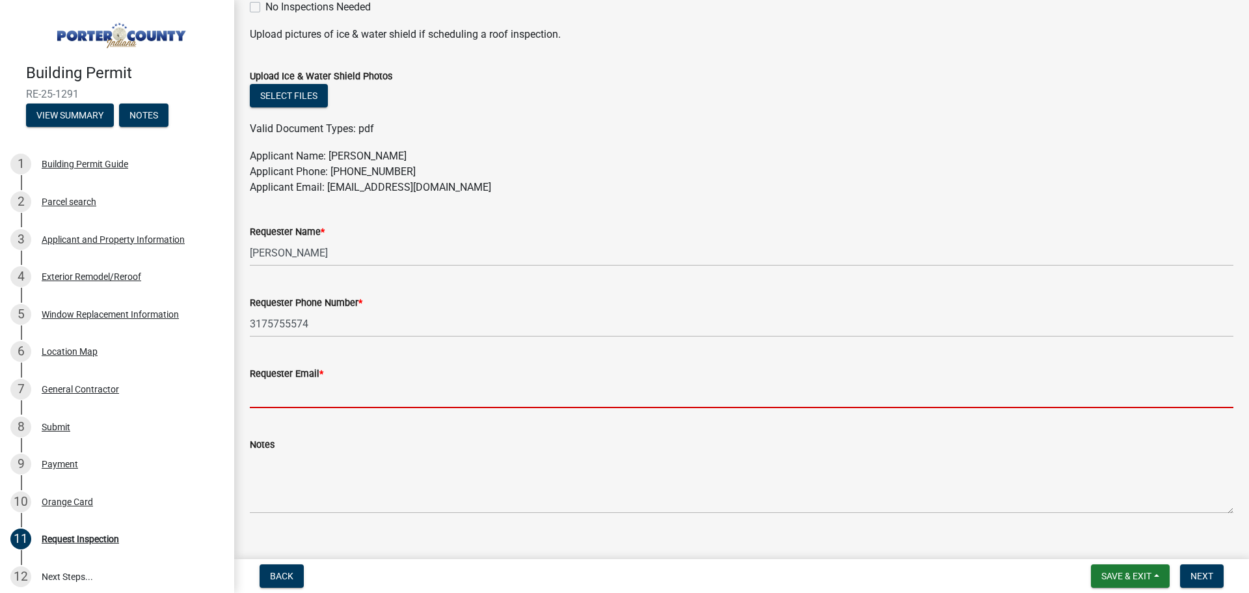
type input "[EMAIL_ADDRESS][DOMAIN_NAME]"
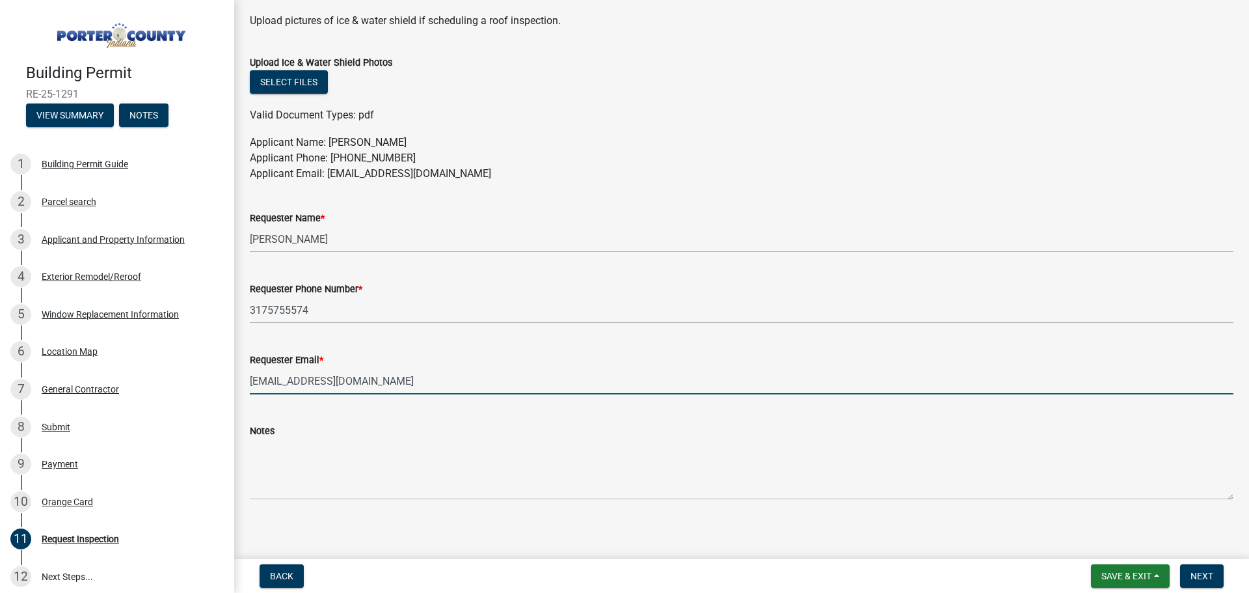
scroll to position [671, 0]
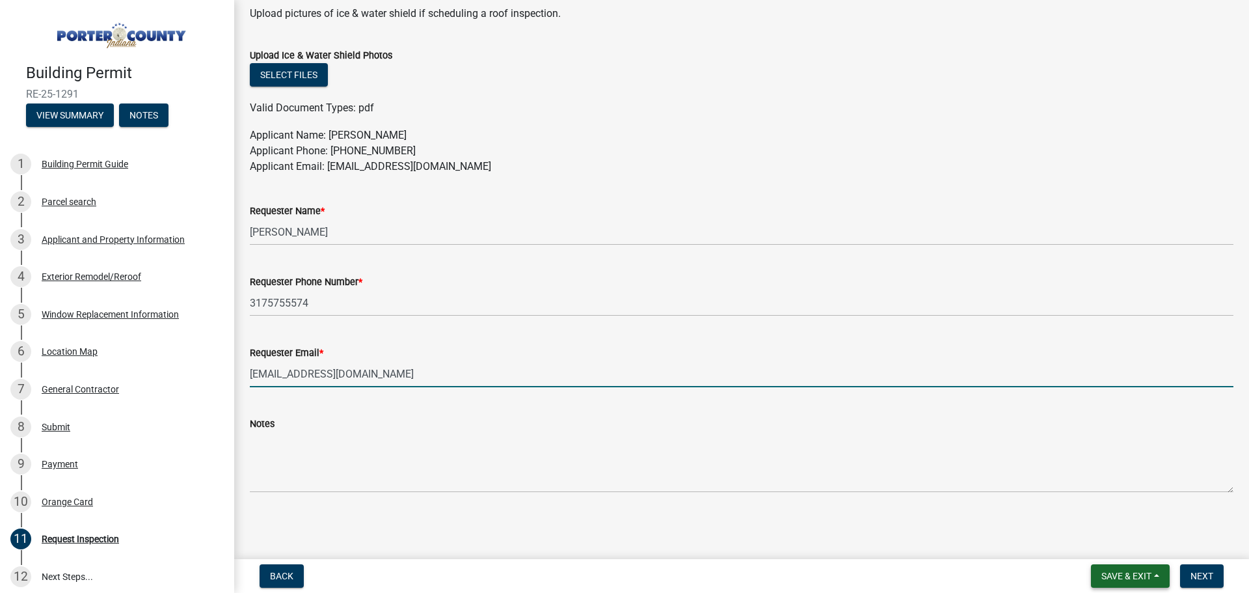
click at [1154, 576] on button "Save & Exit" at bounding box center [1130, 575] width 79 height 23
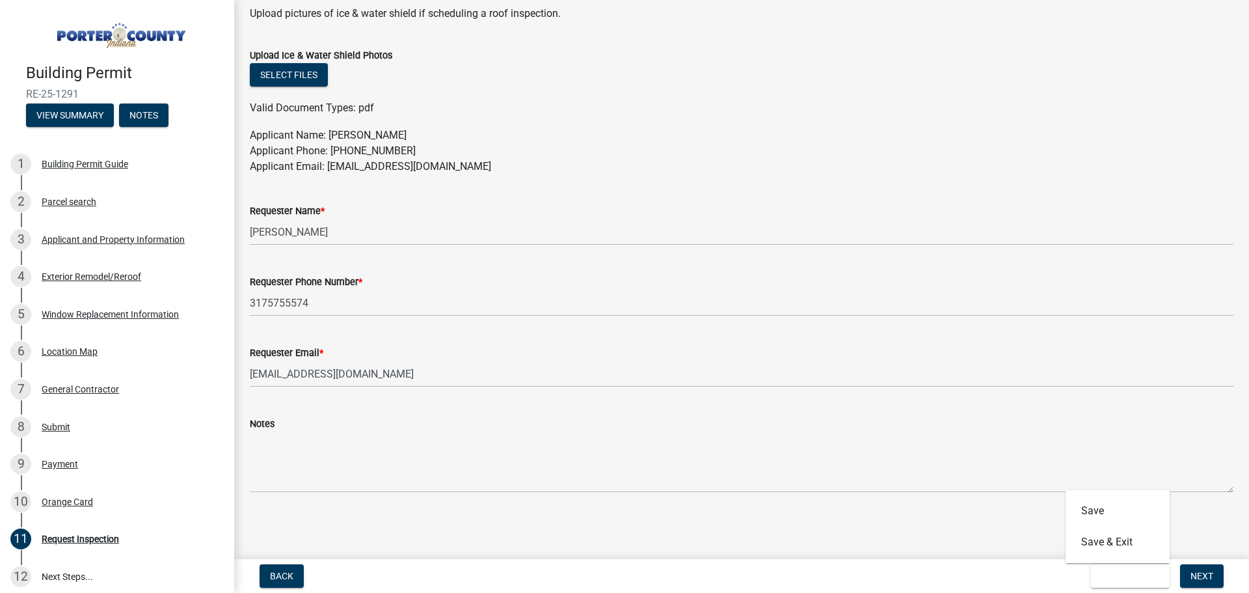
click at [981, 577] on div "Back Save & Exit Save Save & Exit Next" at bounding box center [742, 575] width 994 height 23
click at [1200, 571] on span "Next" at bounding box center [1202, 576] width 23 height 10
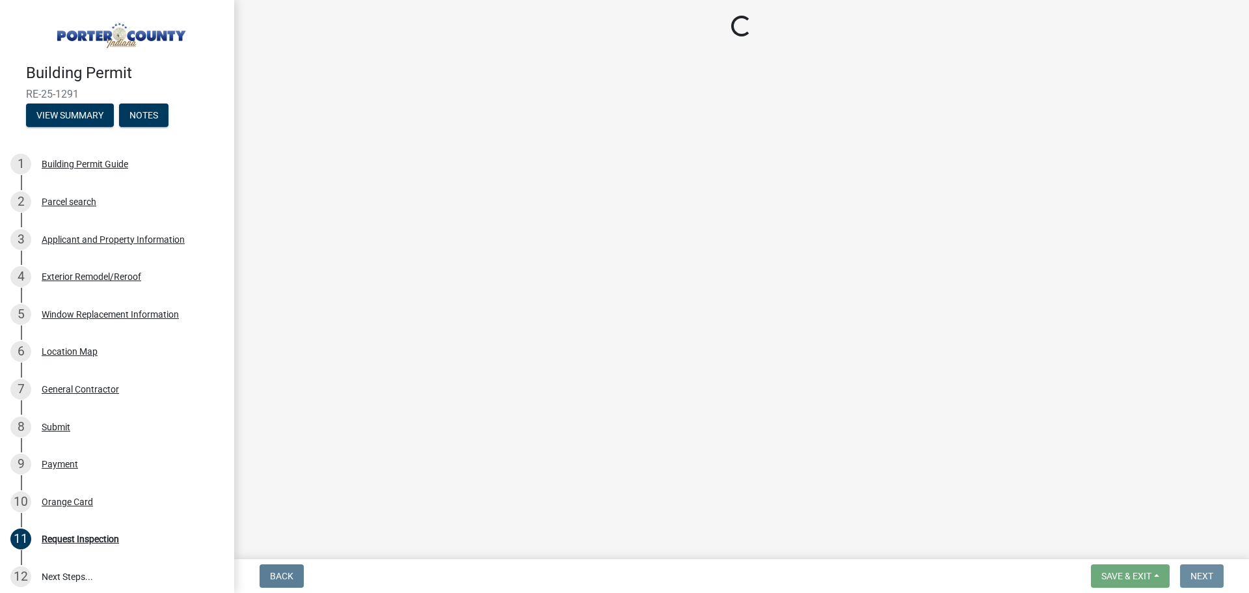
scroll to position [0, 0]
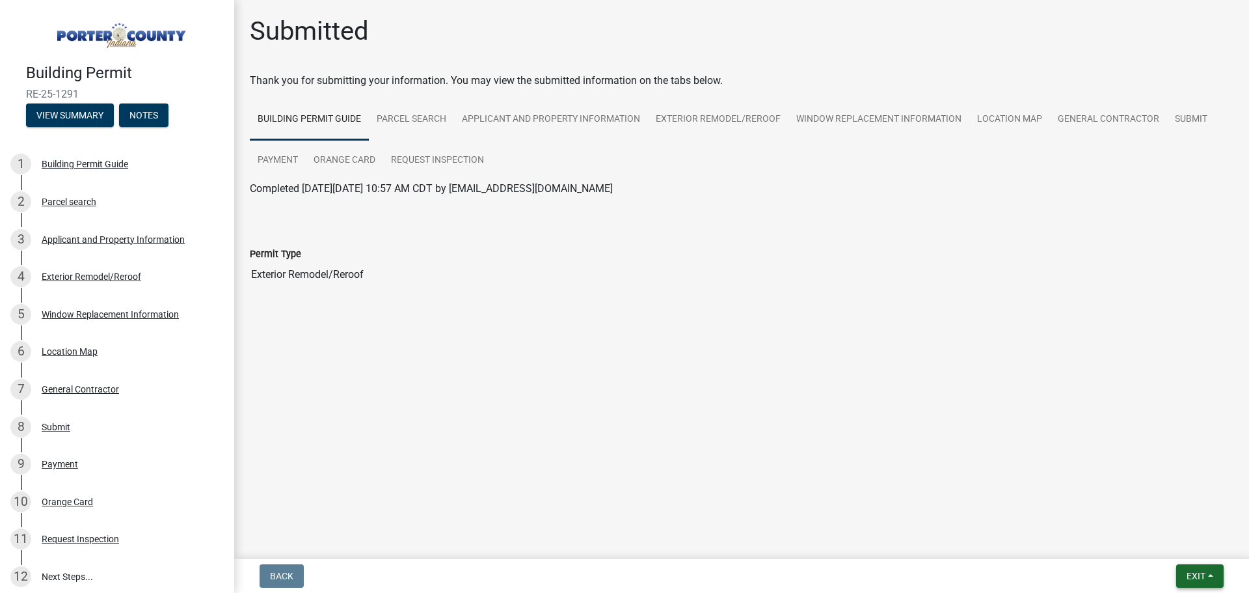
click at [1208, 582] on button "Exit" at bounding box center [1199, 575] width 47 height 23
click at [1170, 550] on button "Save & Exit" at bounding box center [1172, 541] width 104 height 31
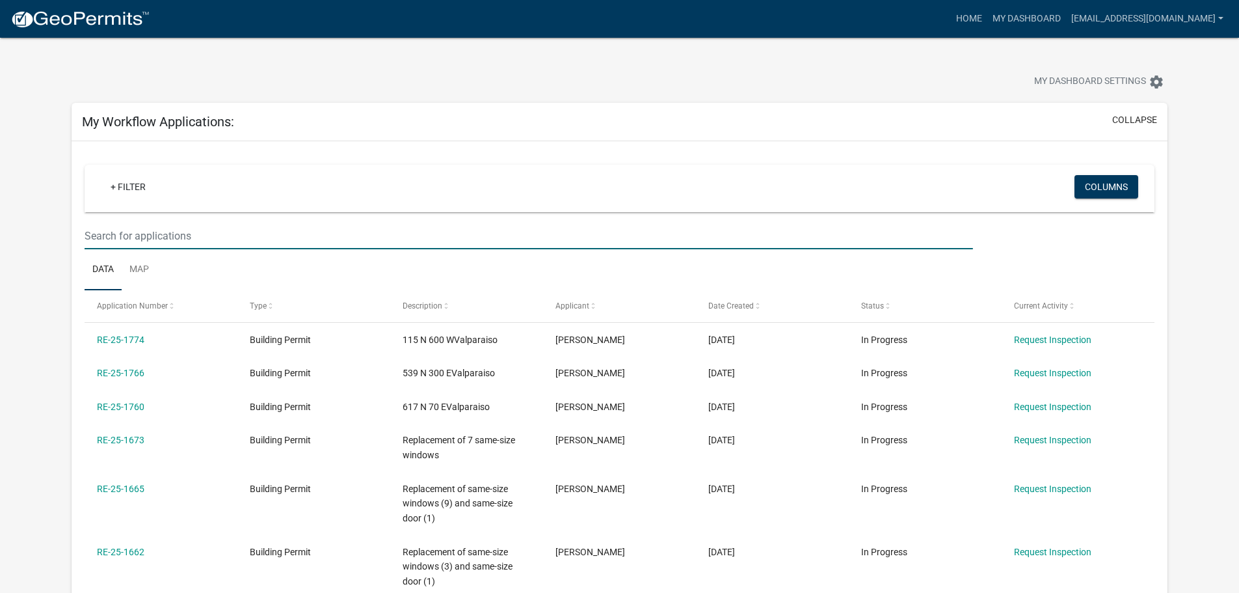
click at [172, 235] on input "text" at bounding box center [529, 236] width 888 height 27
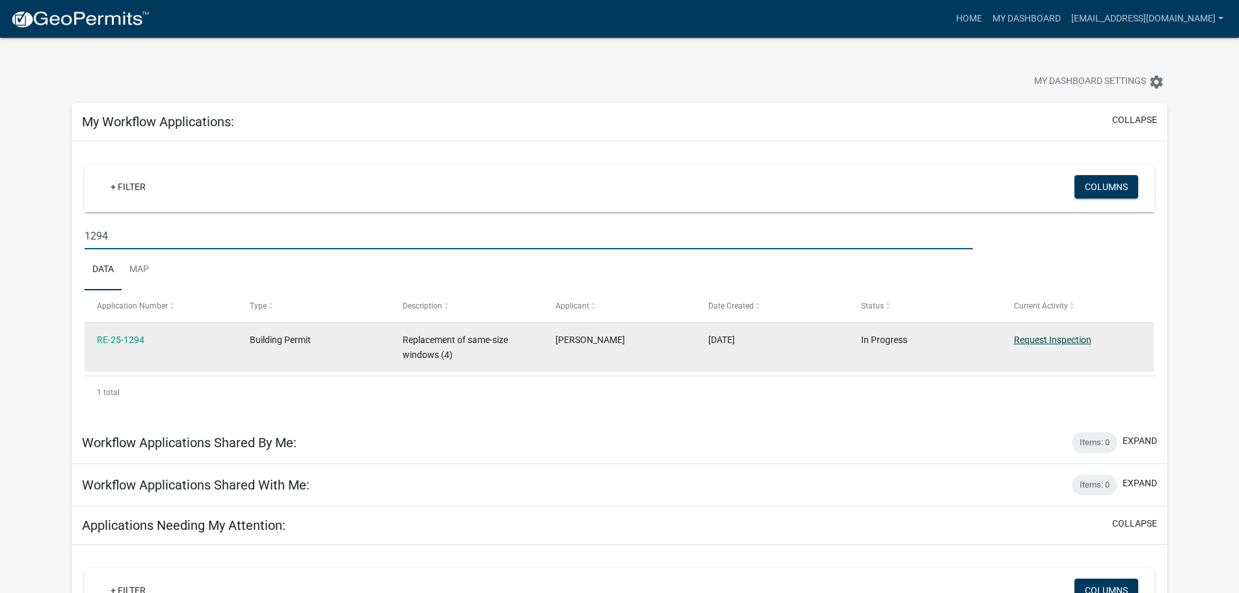
type input "1294"
click at [1036, 338] on link "Request Inspection" at bounding box center [1052, 339] width 77 height 10
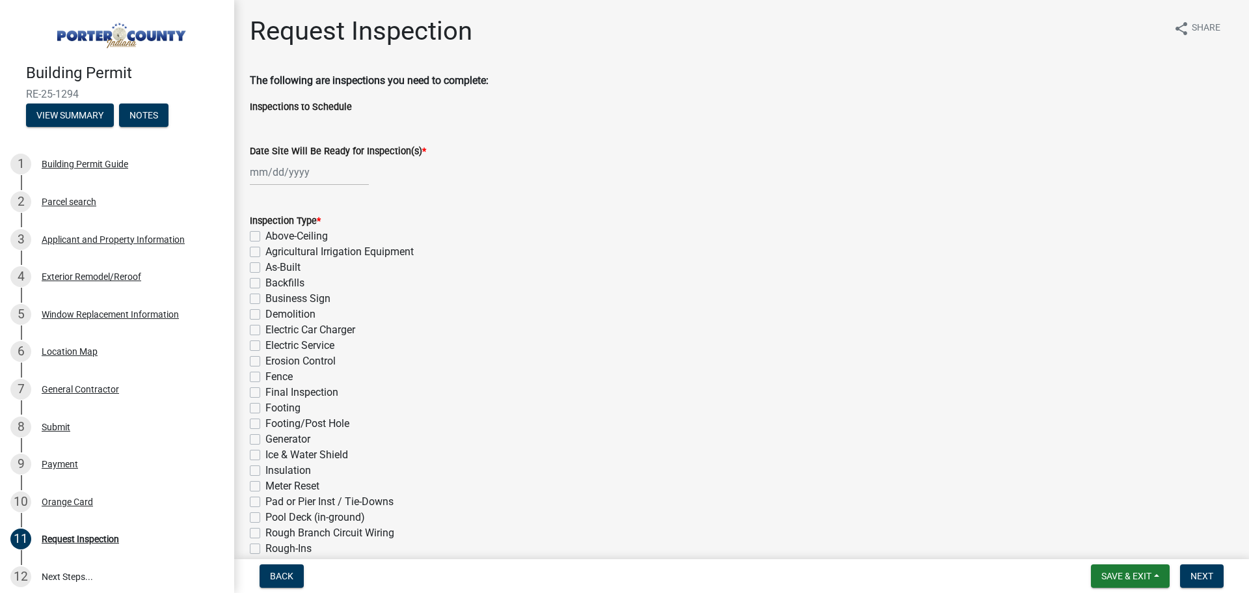
click at [259, 174] on div at bounding box center [309, 172] width 119 height 27
select select "9"
select select "2025"
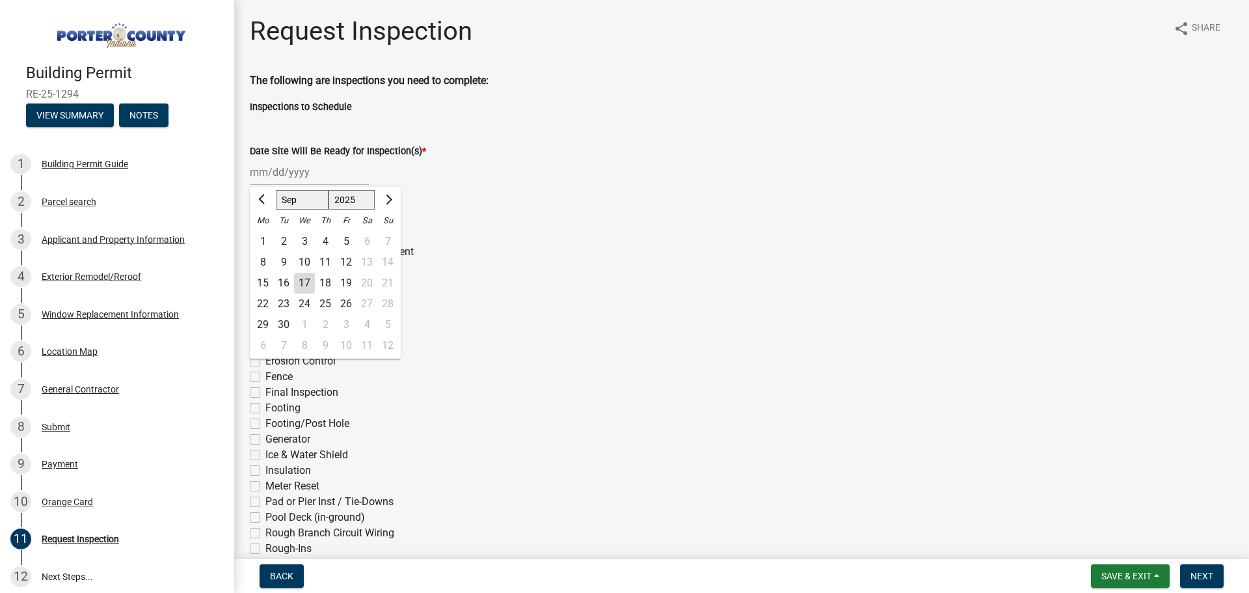
click at [351, 284] on div "19" at bounding box center [346, 283] width 21 height 21
type input "[DATE]"
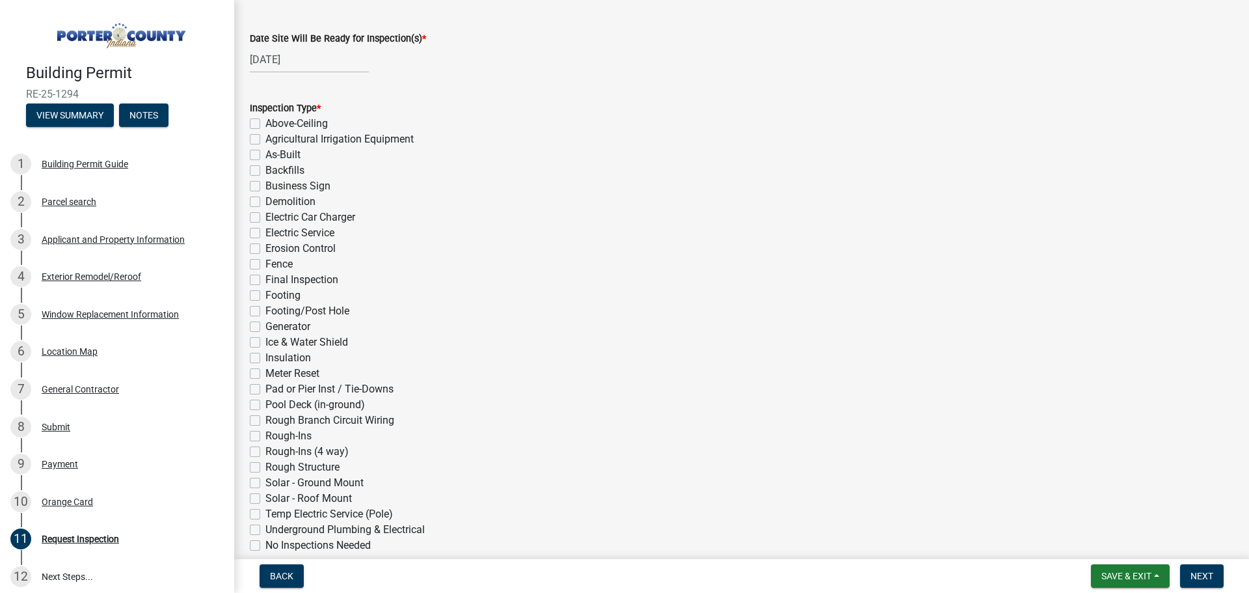
scroll to position [130, 0]
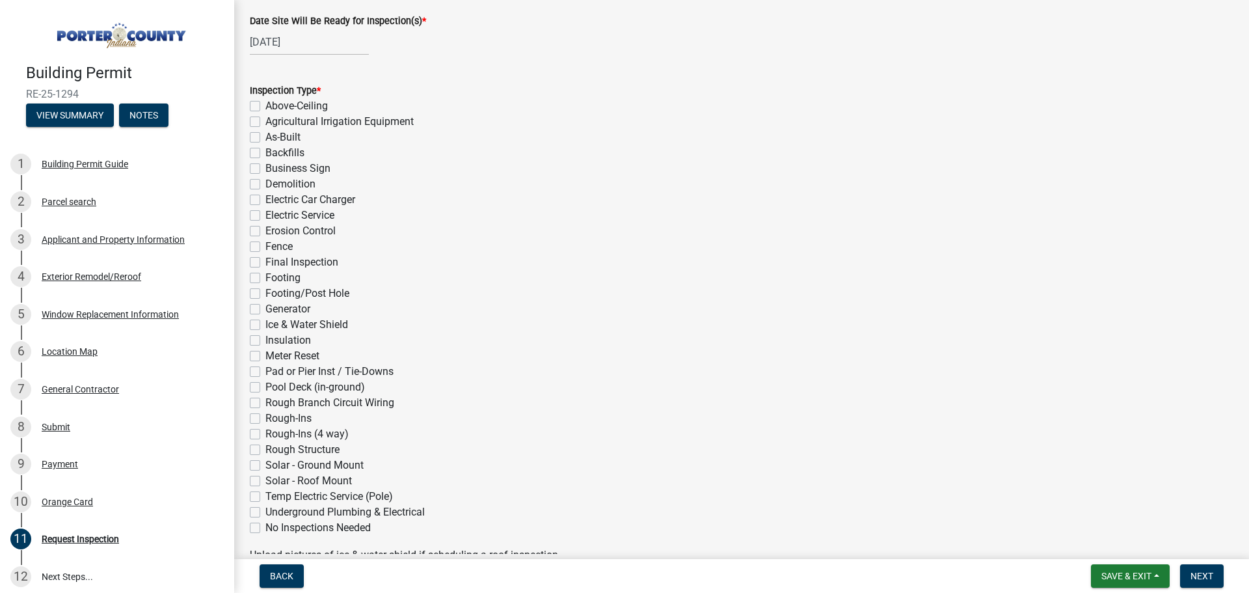
click at [265, 258] on label "Final Inspection" at bounding box center [301, 262] width 73 height 16
click at [265, 258] on input "Final Inspection" at bounding box center [269, 258] width 8 height 8
checkbox input "true"
checkbox input "false"
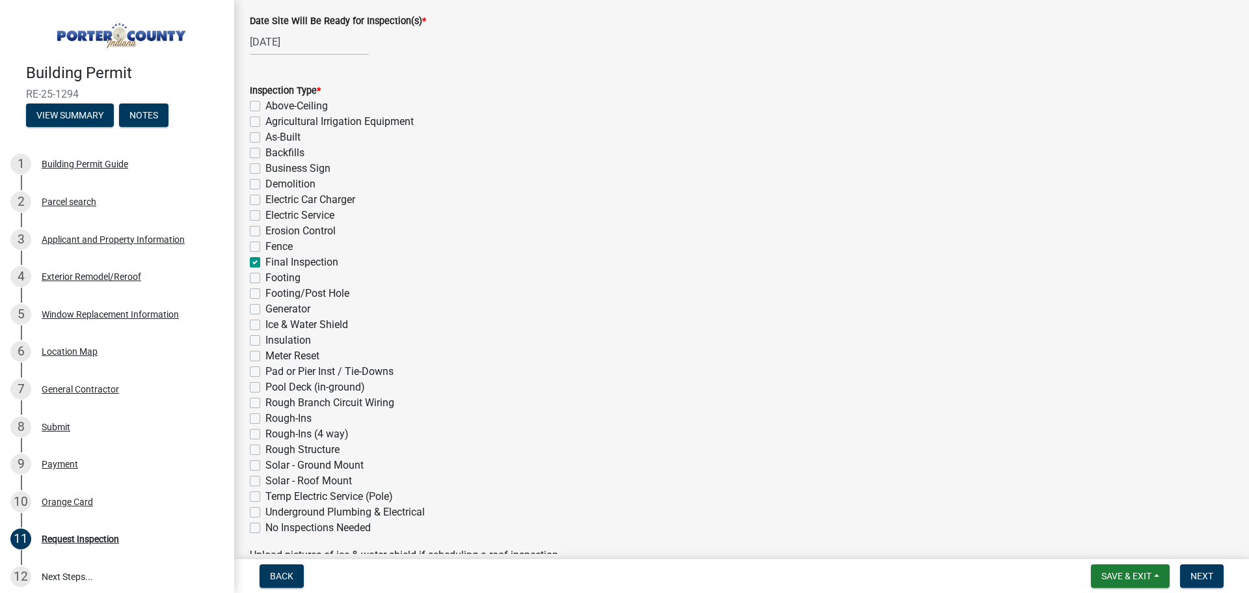
checkbox input "false"
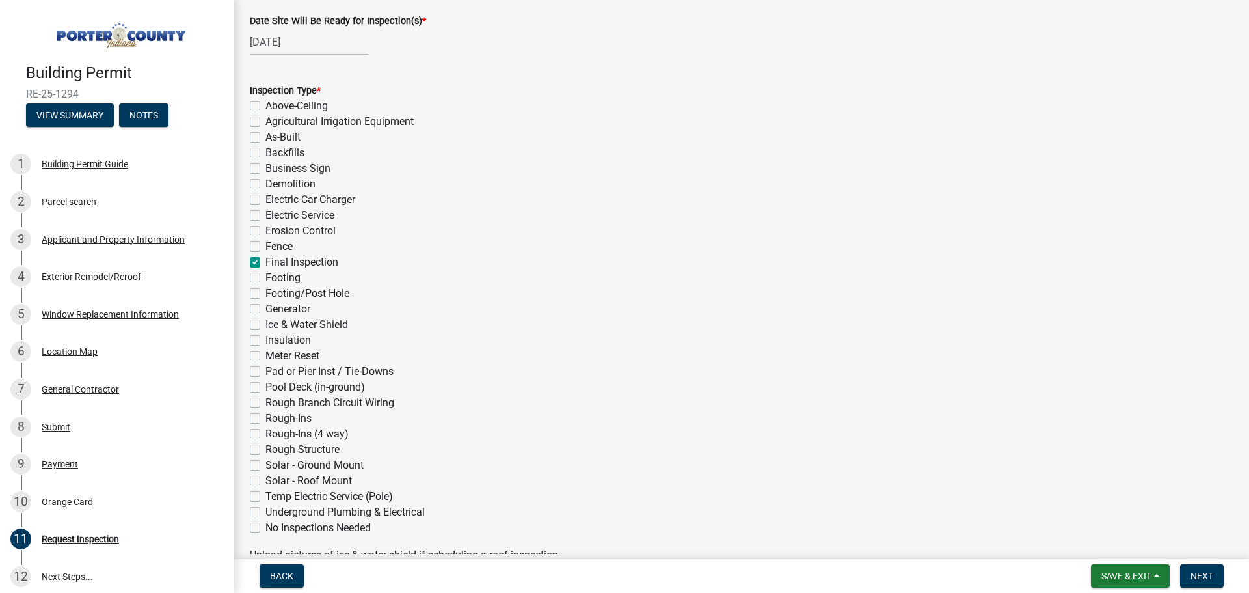
checkbox input "false"
checkbox input "true"
checkbox input "false"
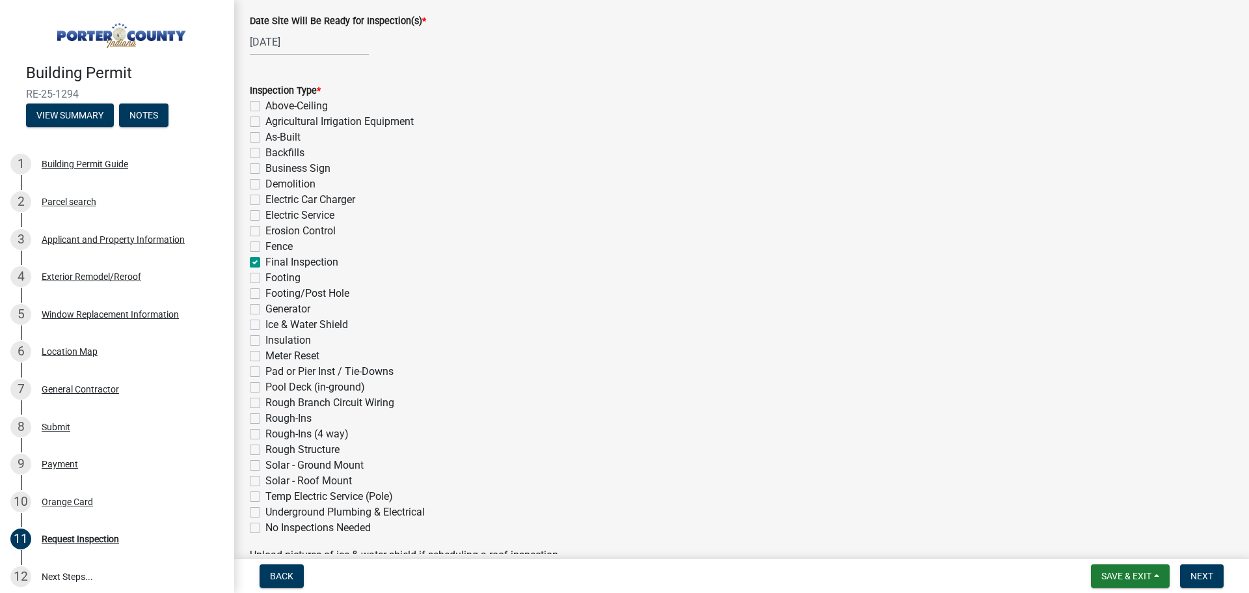
checkbox input "false"
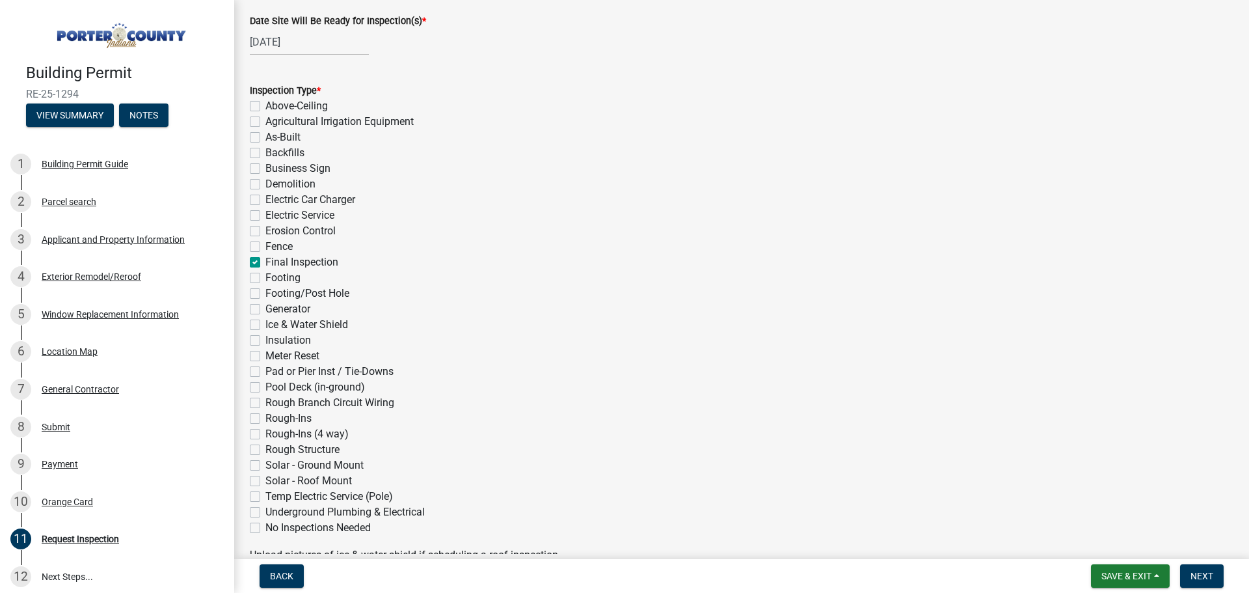
checkbox input "false"
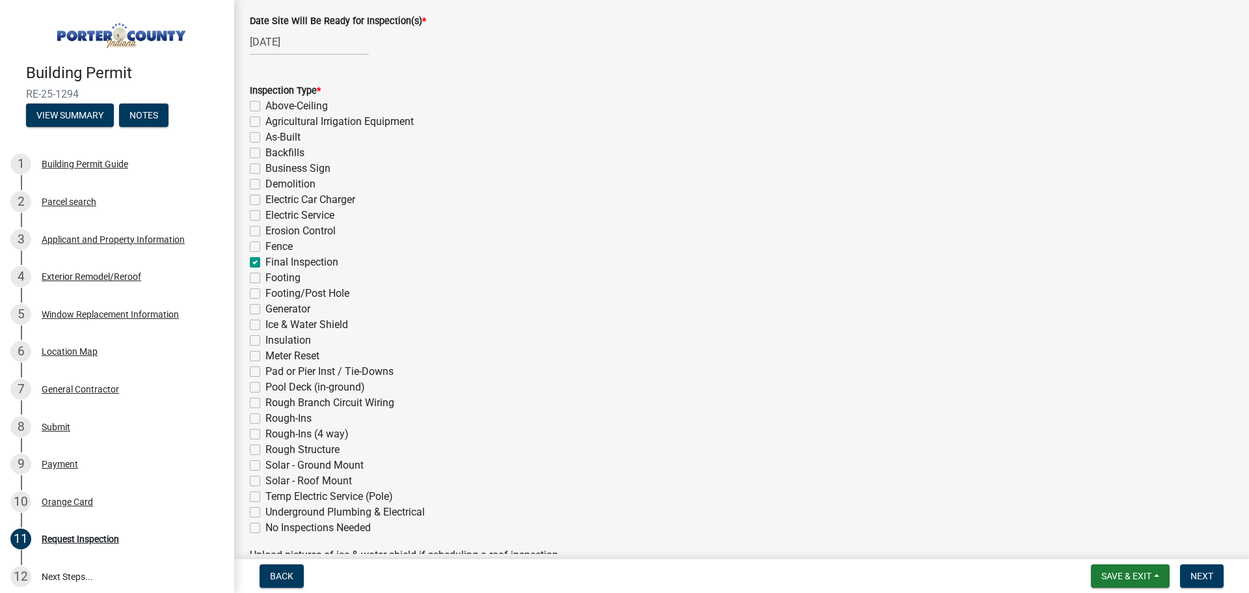
checkbox input "false"
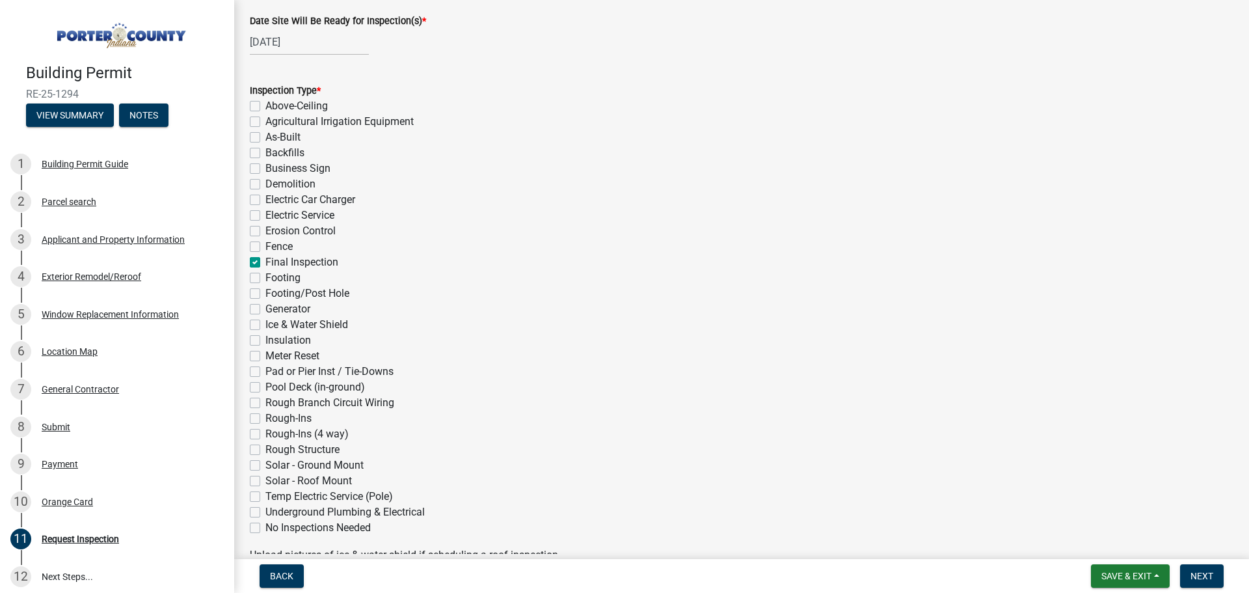
checkbox input "false"
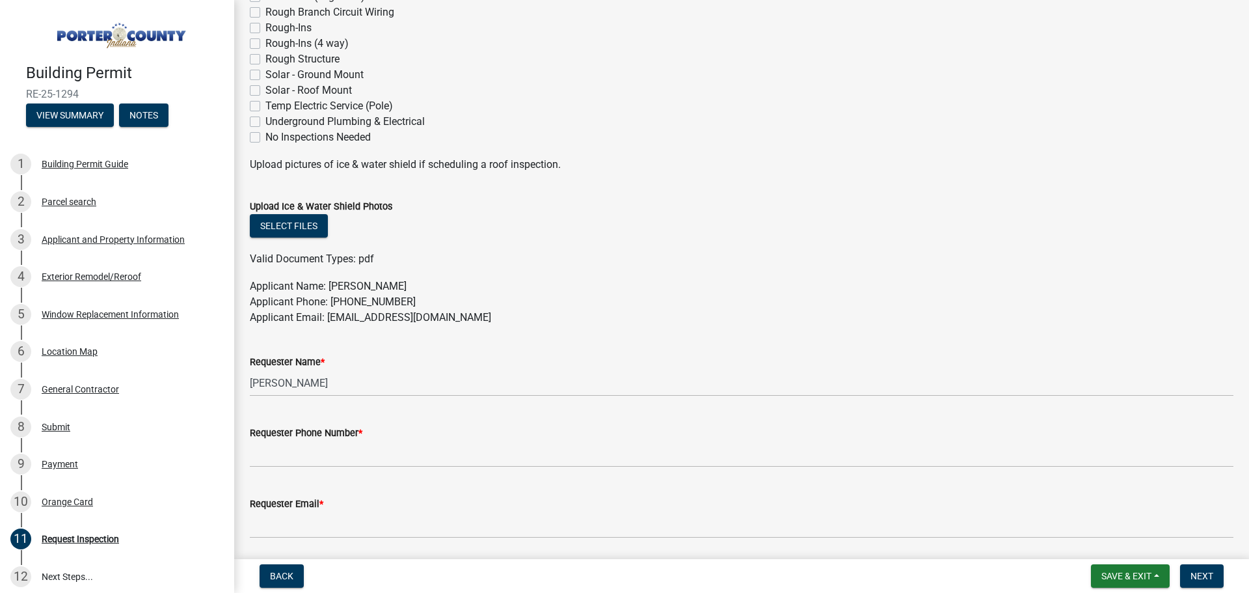
scroll to position [651, 0]
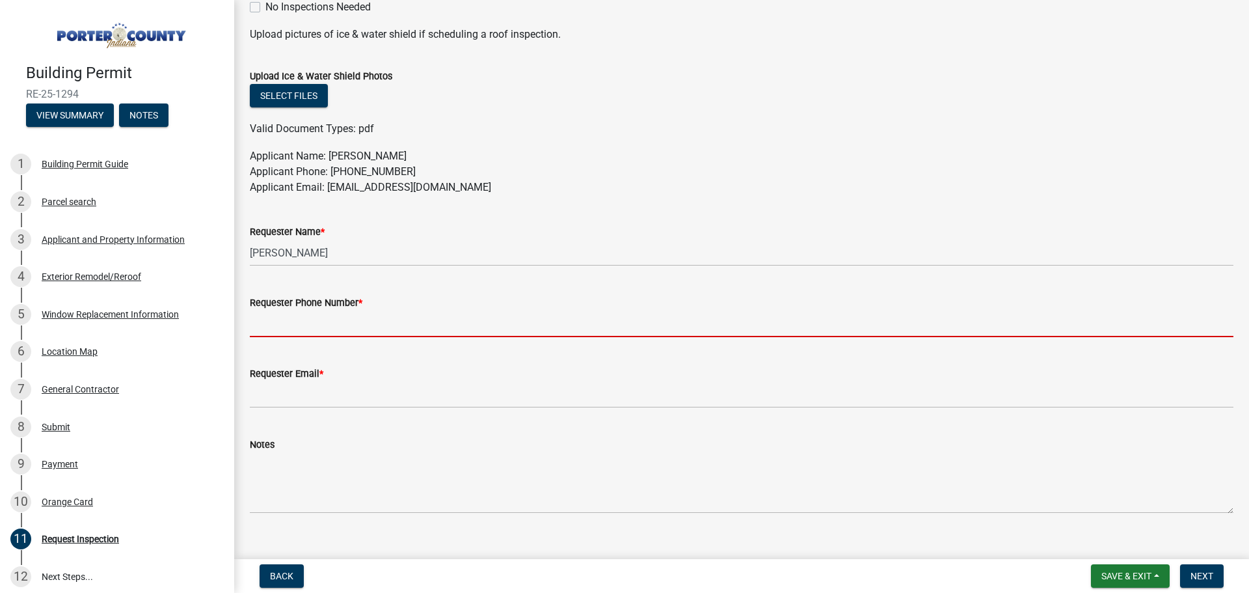
click at [318, 327] on input "Requester Phone Number *" at bounding box center [742, 323] width 984 height 27
type input "3175755574"
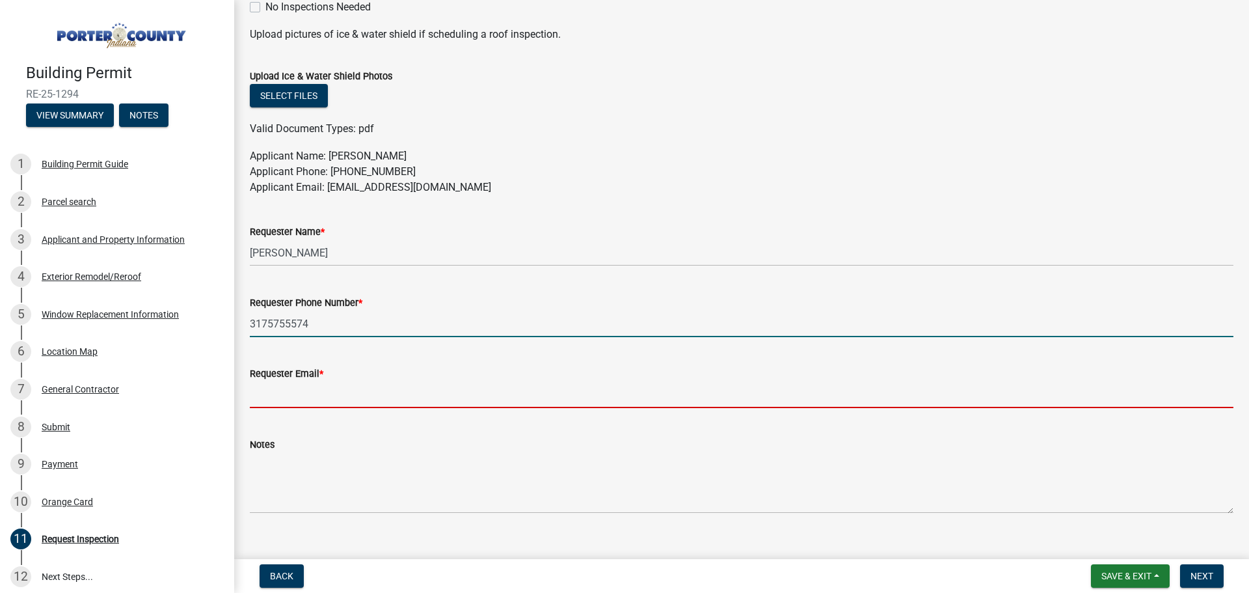
click at [319, 398] on input "Requester Email *" at bounding box center [742, 394] width 984 height 27
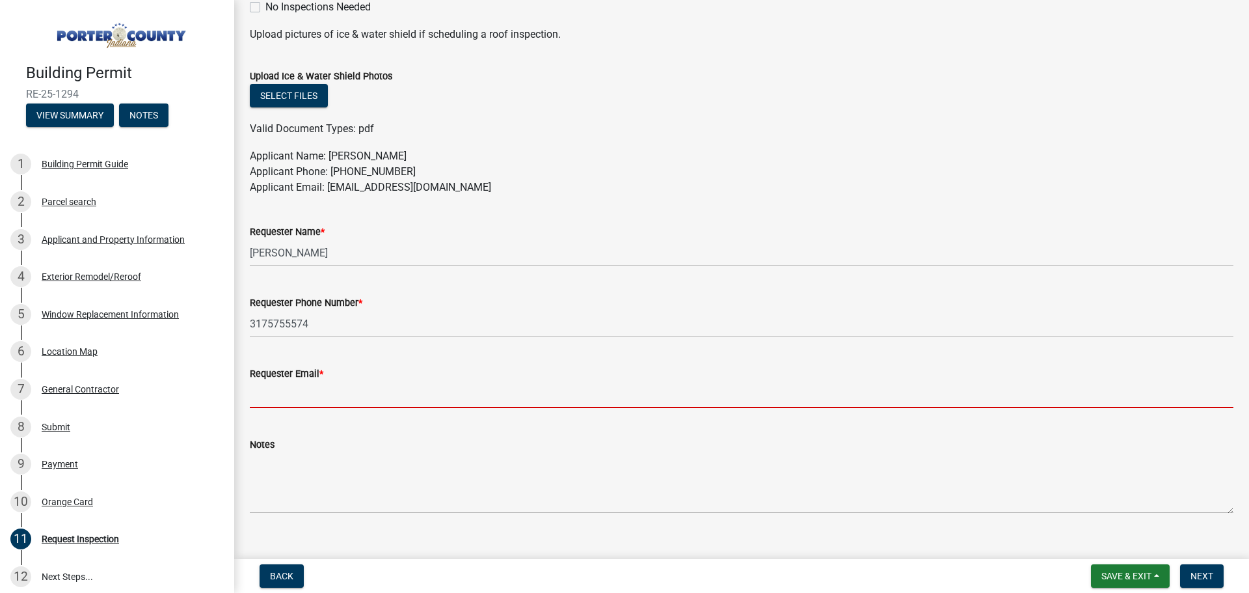
scroll to position [671, 0]
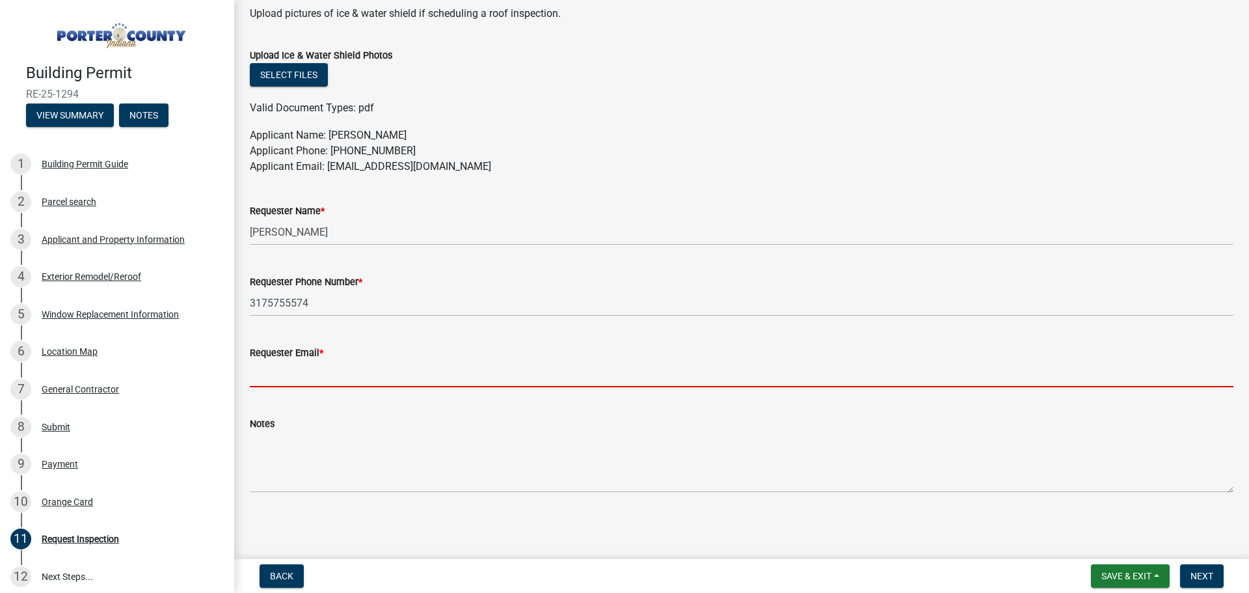
type input "[EMAIL_ADDRESS][DOMAIN_NAME]"
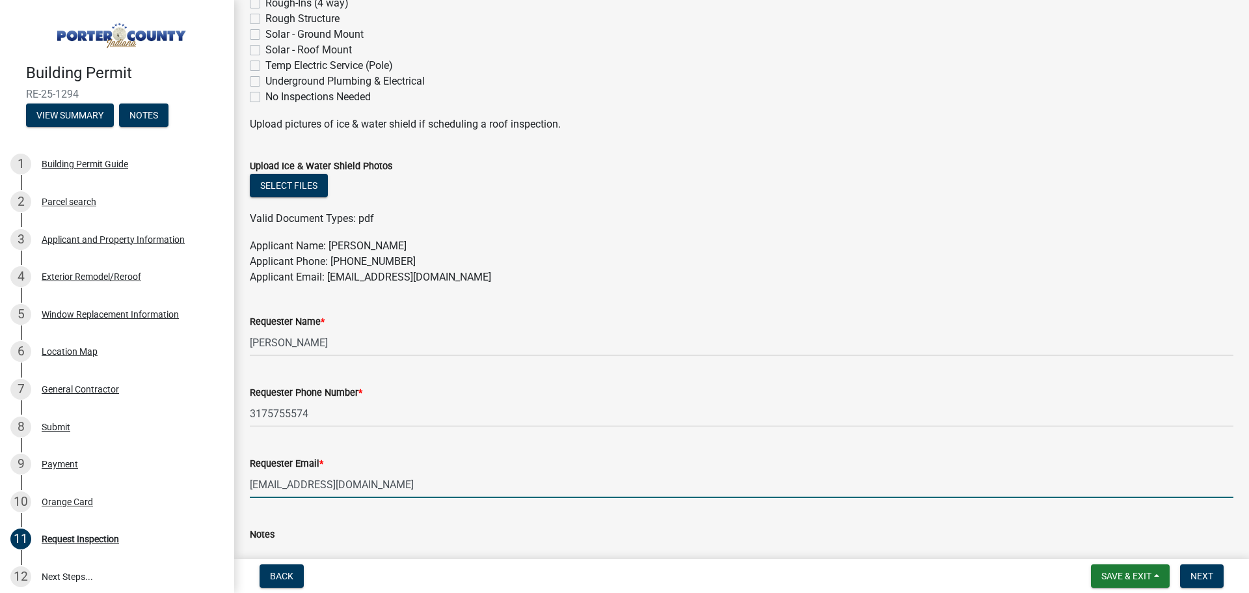
scroll to position [541, 0]
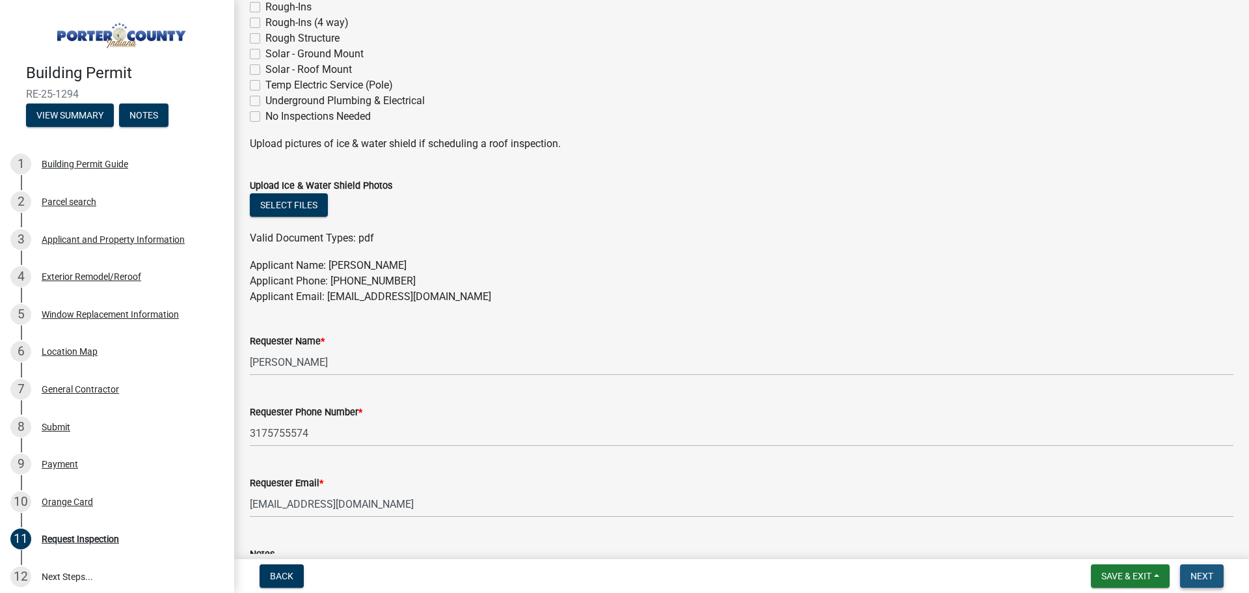
click at [1202, 576] on span "Next" at bounding box center [1202, 576] width 23 height 10
